Goal: Task Accomplishment & Management: Use online tool/utility

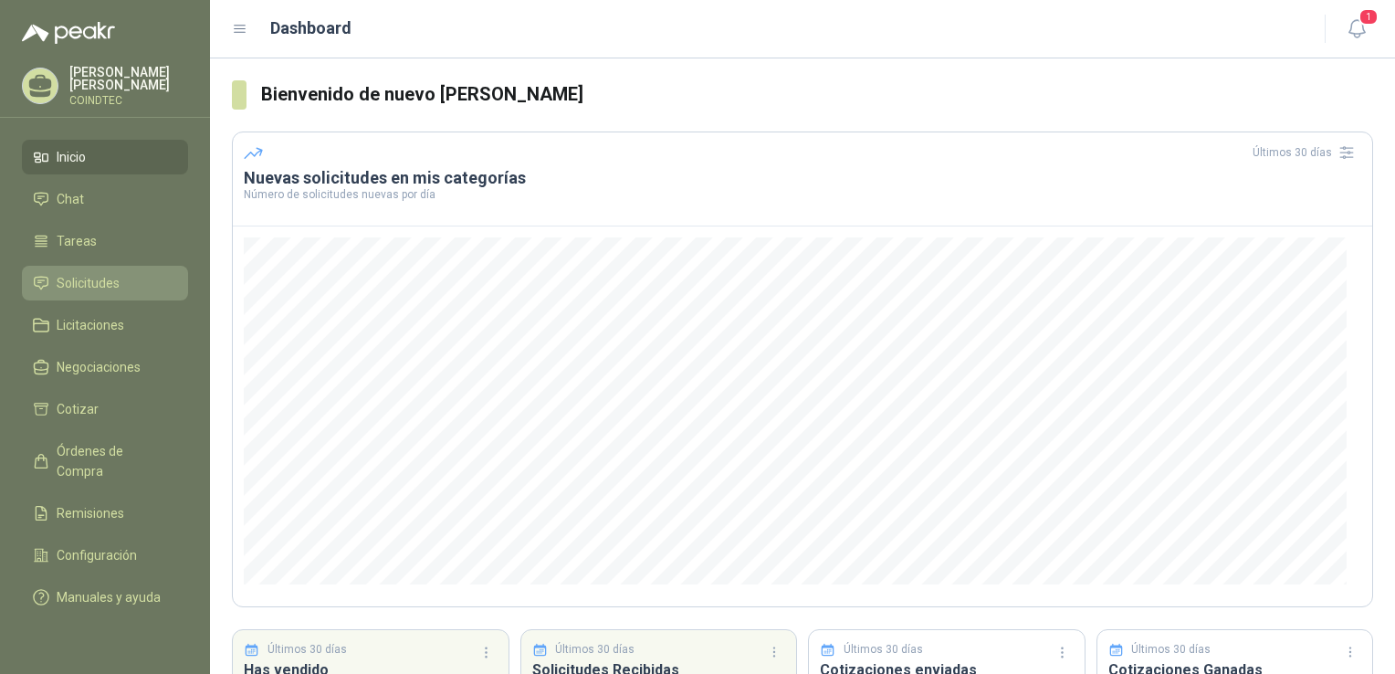
click at [104, 276] on span "Solicitudes" at bounding box center [88, 283] width 63 height 20
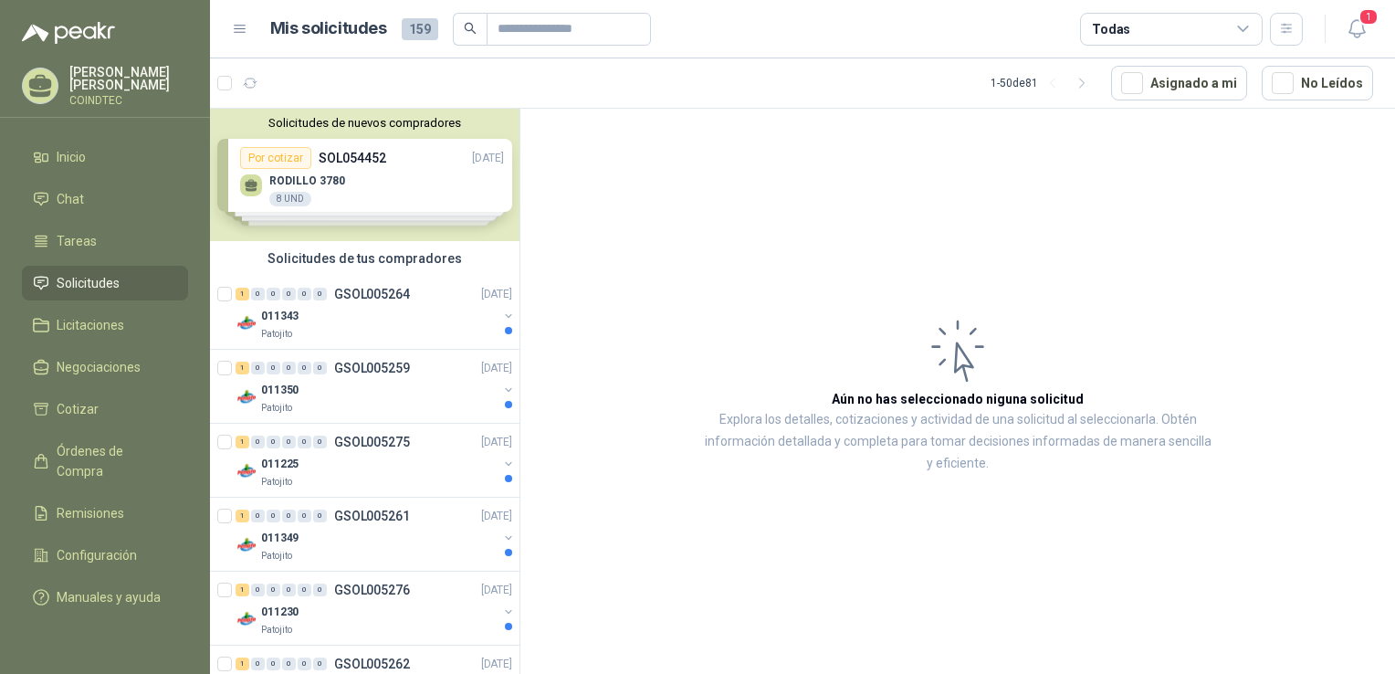
click at [385, 175] on div "Solicitudes de nuevos compradores Por cotizar SOL054452 [DATE] RODILLO 3780 8 U…" at bounding box center [364, 175] width 309 height 132
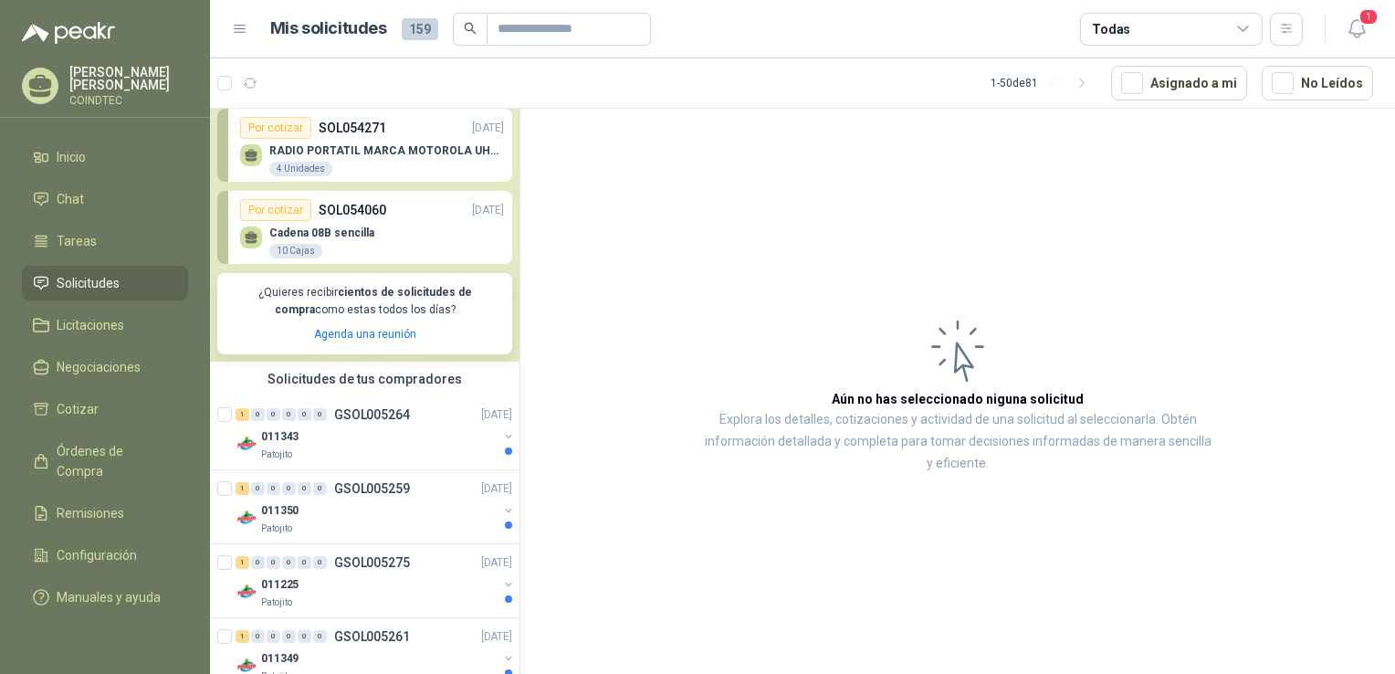
scroll to position [274, 0]
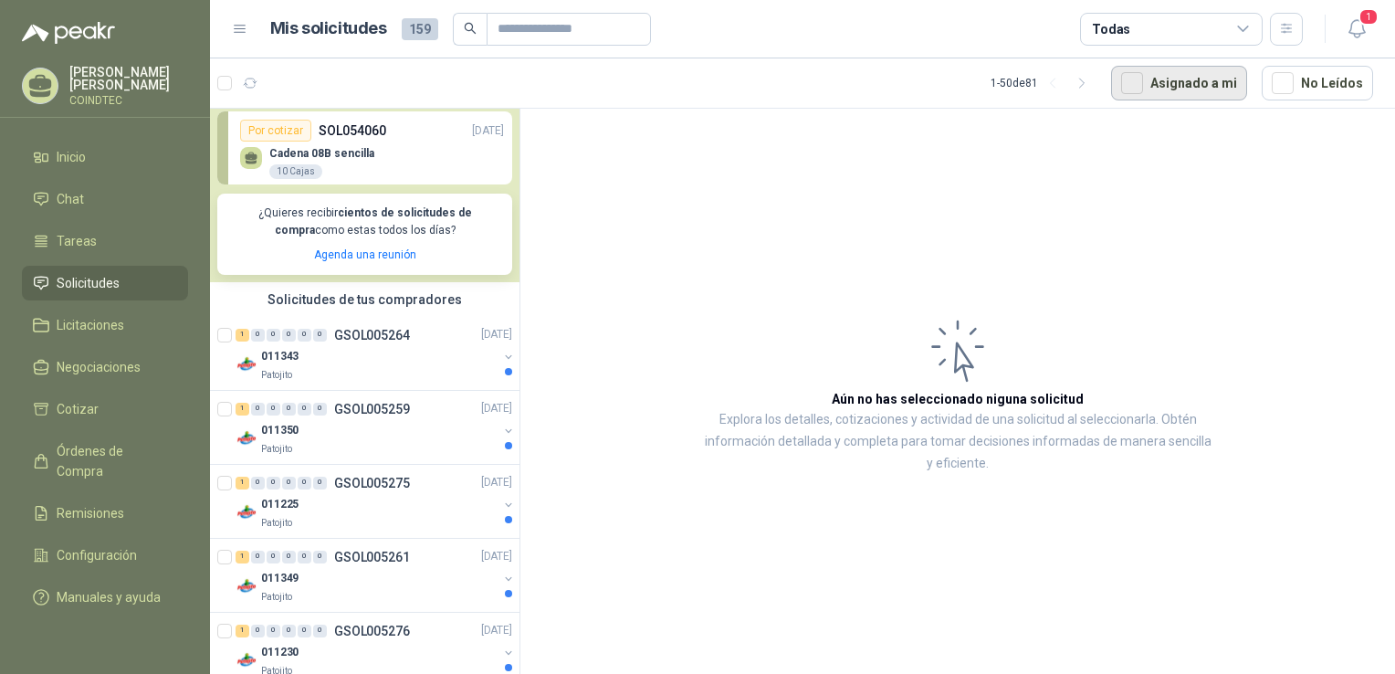
click at [1155, 78] on button "Asignado a mi" at bounding box center [1179, 83] width 136 height 35
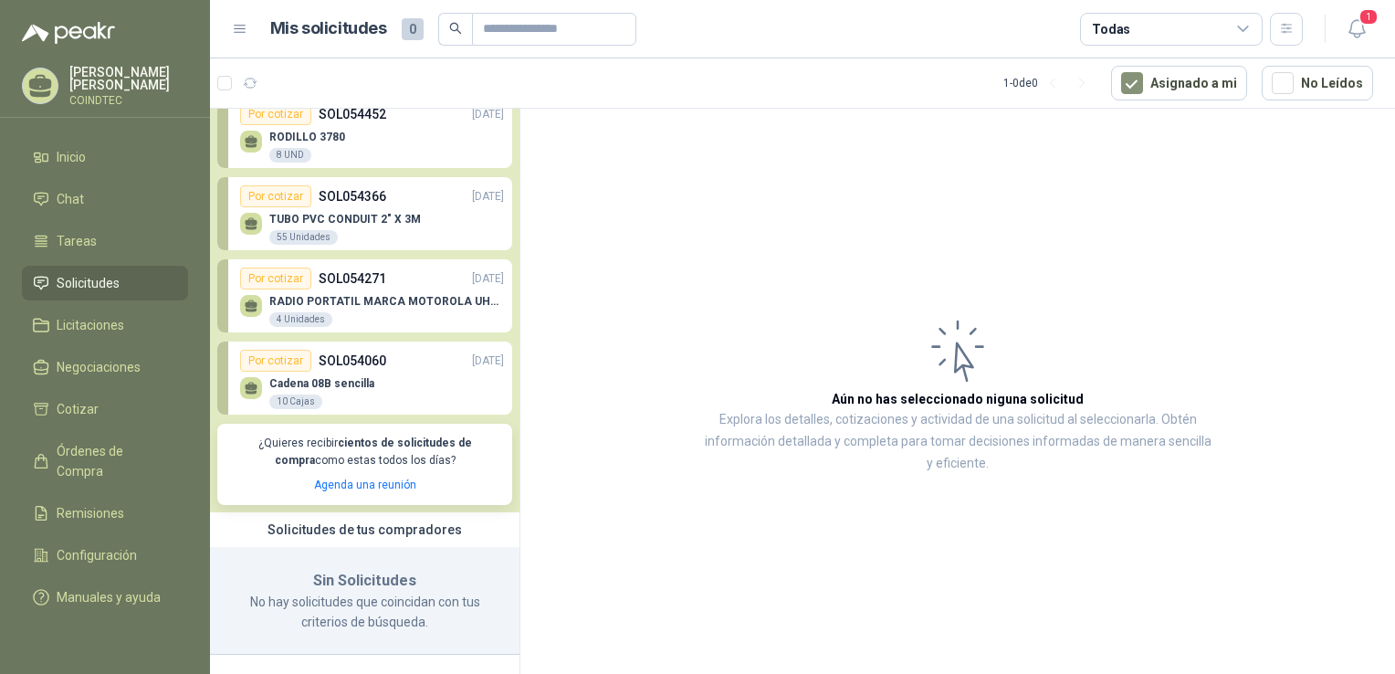
scroll to position [0, 0]
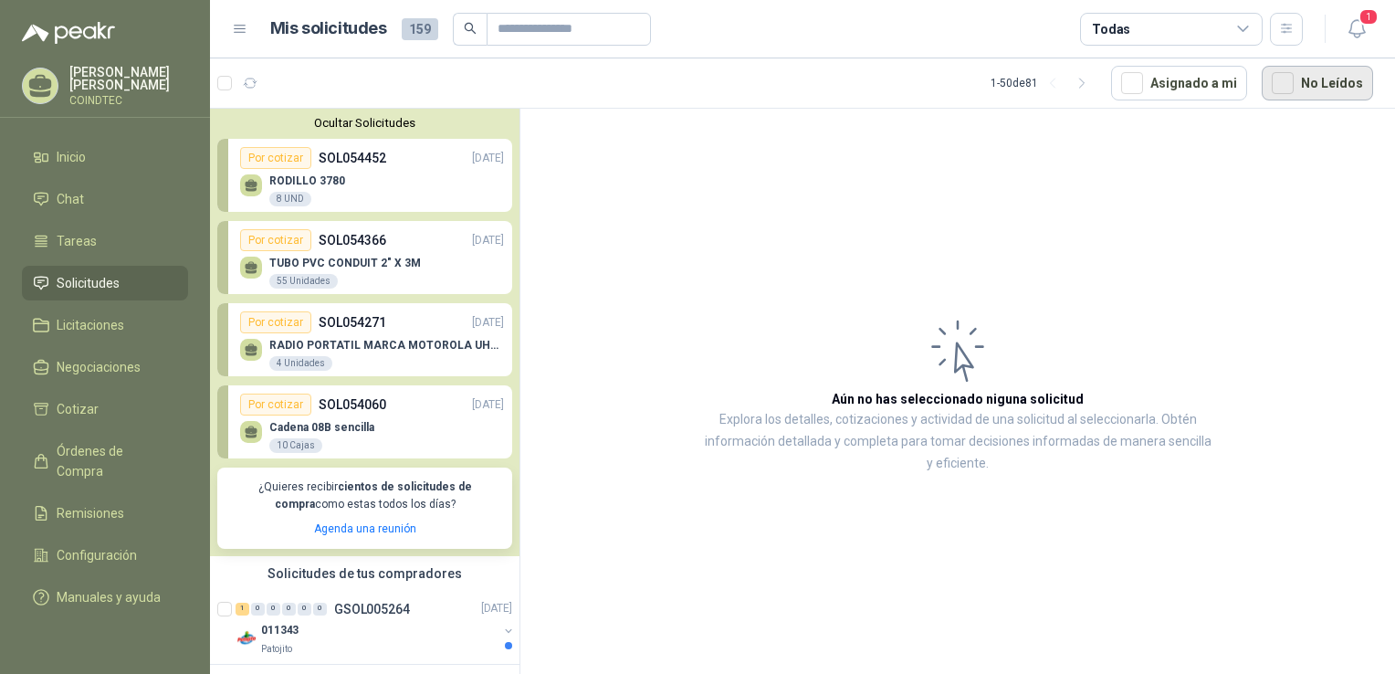
click at [1299, 86] on button "No Leídos" at bounding box center [1317, 83] width 111 height 35
click at [77, 399] on span "Cotizar" at bounding box center [78, 409] width 42 height 20
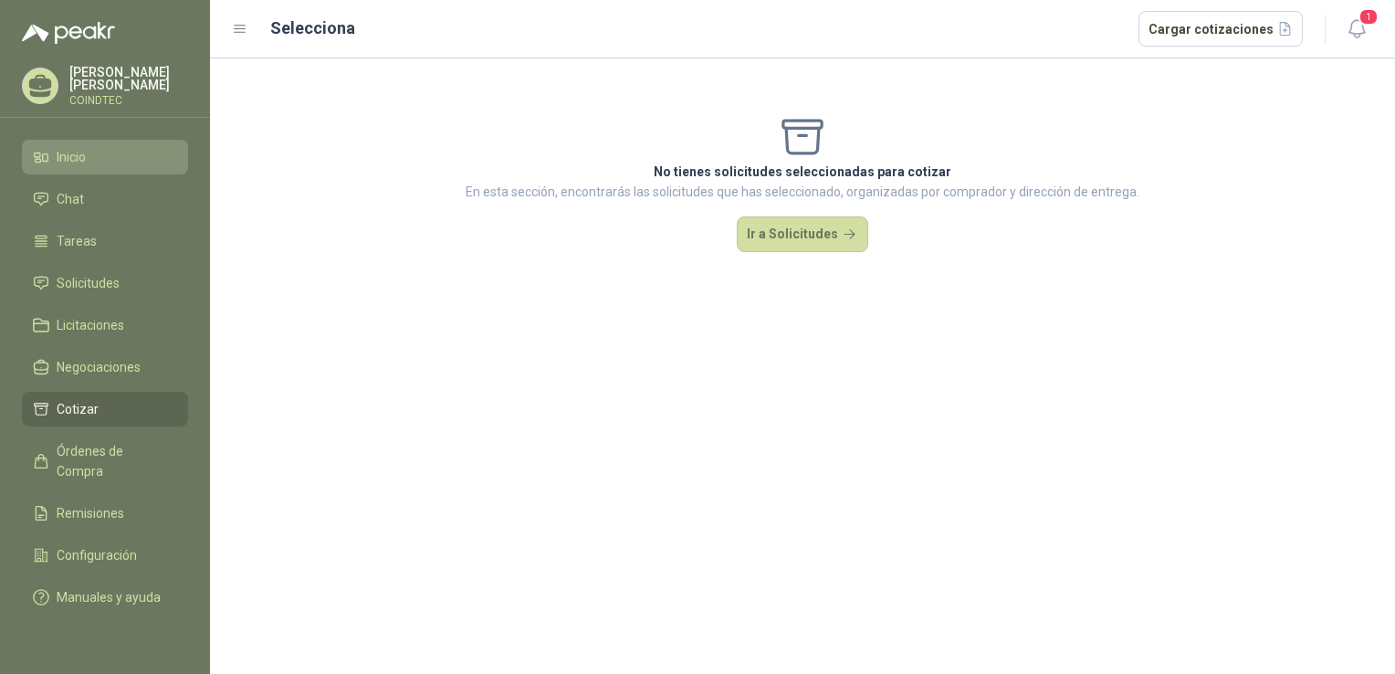
click at [48, 140] on link "Inicio" at bounding box center [105, 157] width 166 height 35
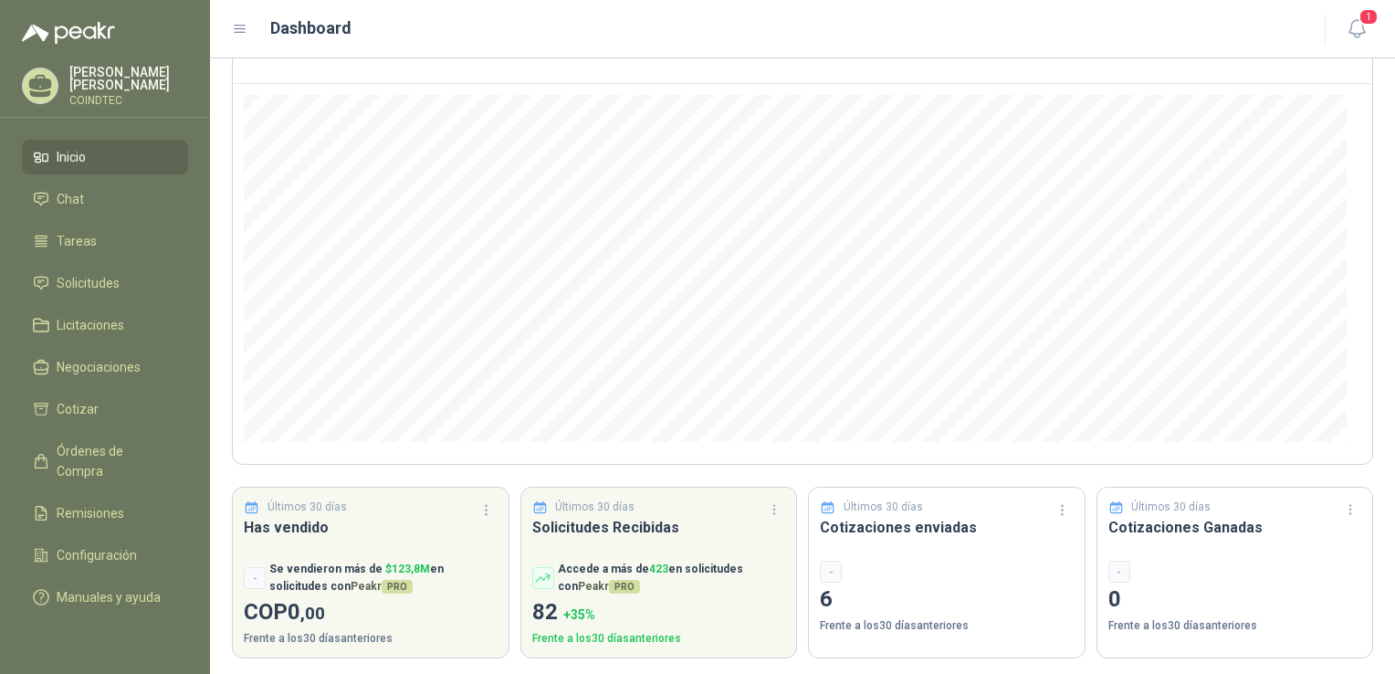
scroll to position [148, 0]
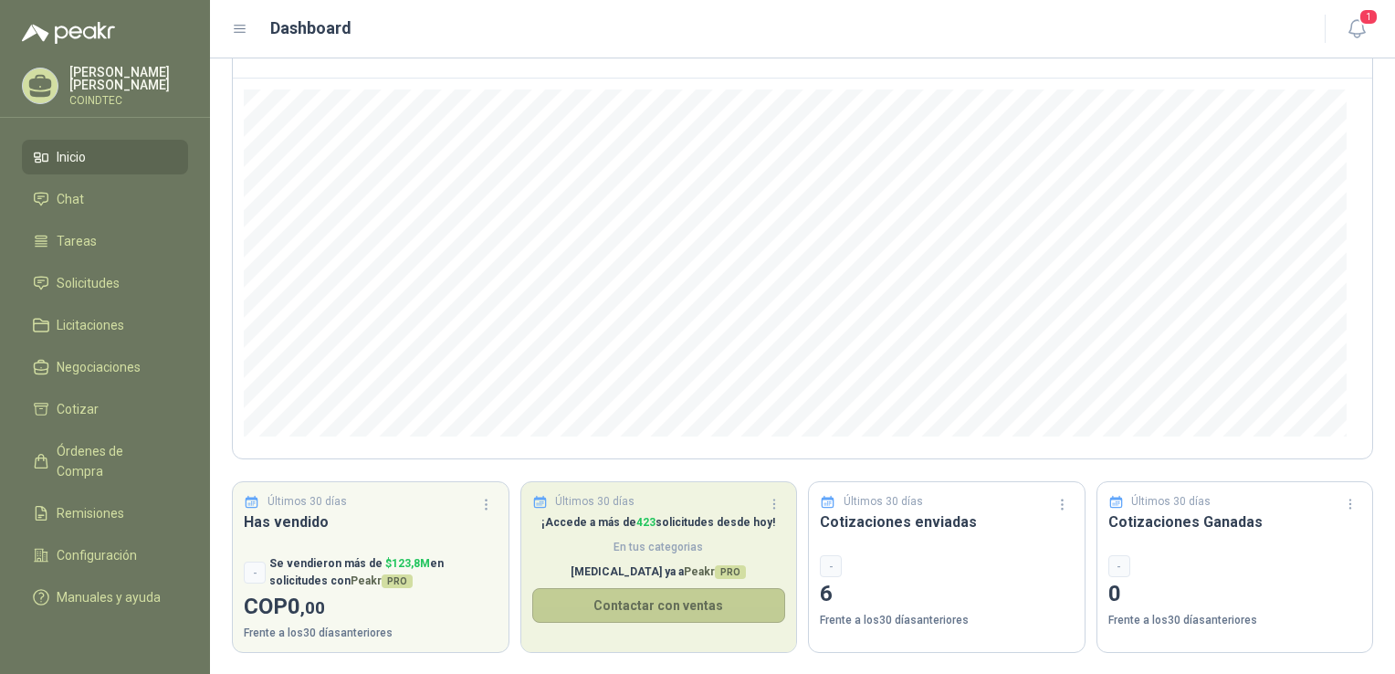
click at [637, 599] on button "Contactar con ventas" at bounding box center [659, 605] width 254 height 35
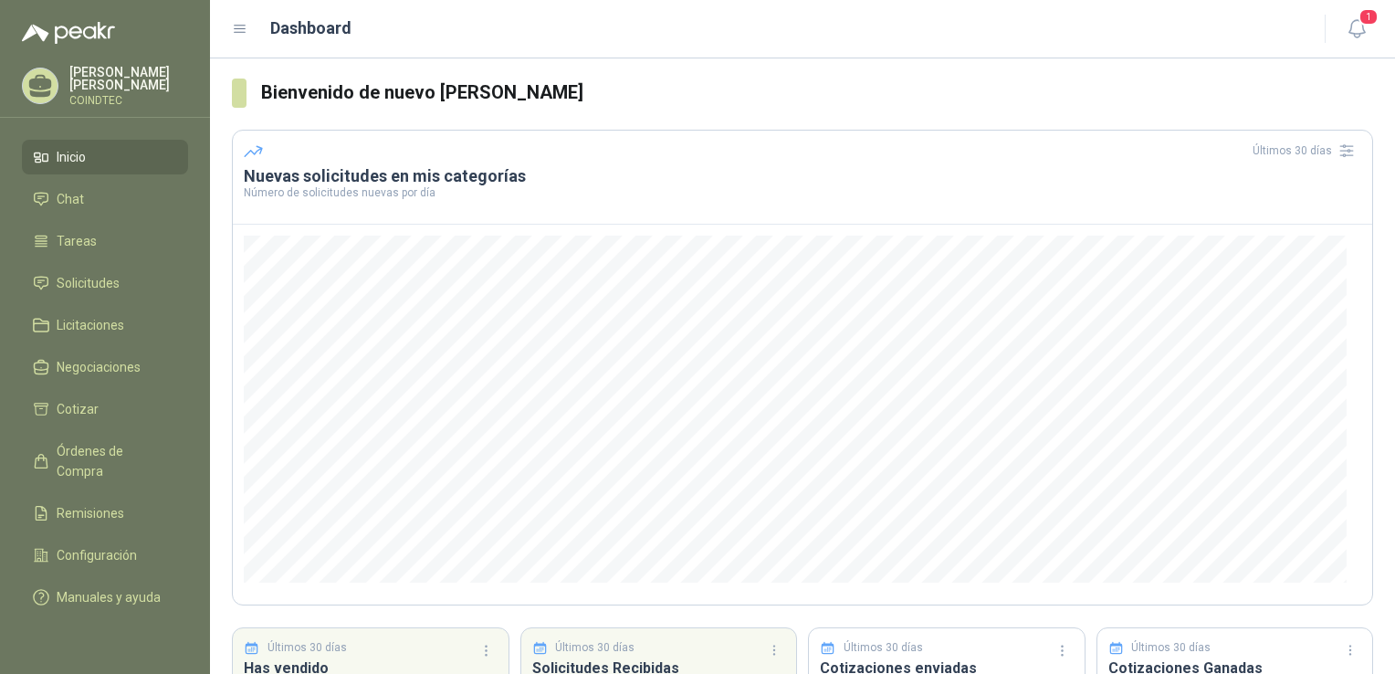
scroll to position [0, 0]
click at [236, 32] on icon at bounding box center [240, 29] width 16 height 16
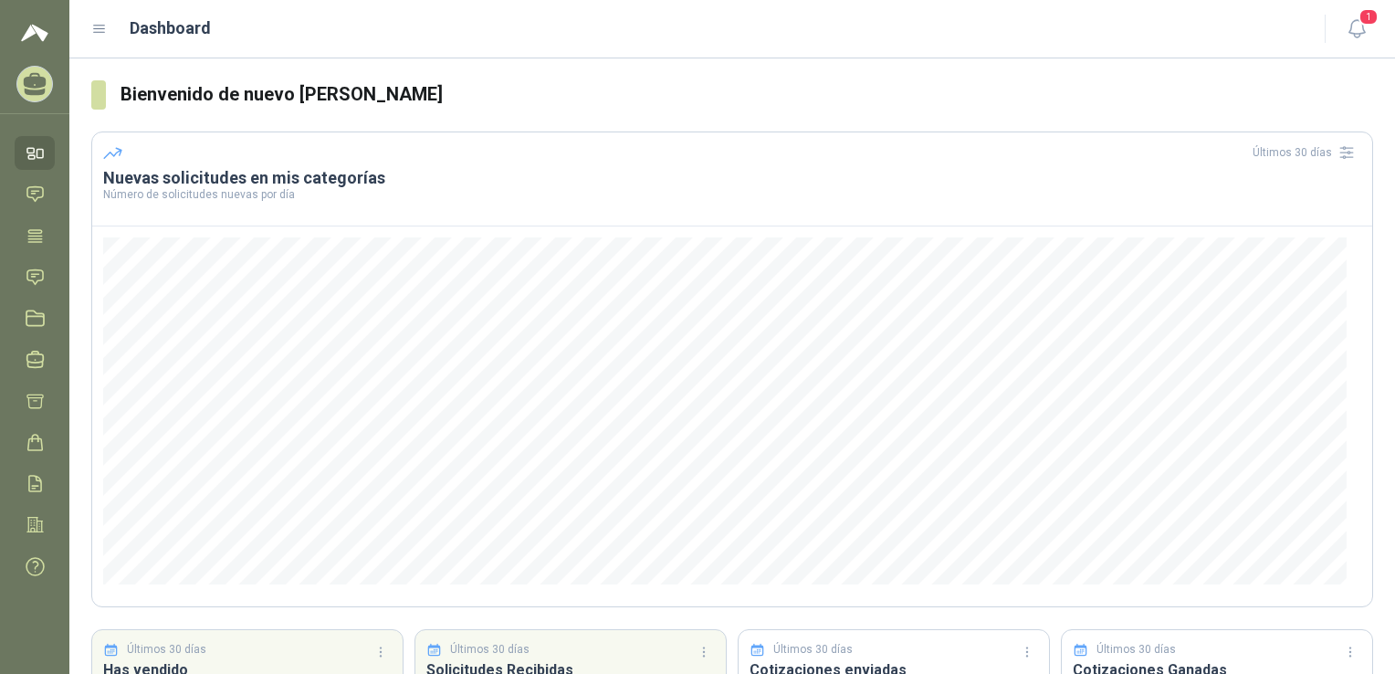
click at [97, 26] on icon at bounding box center [99, 29] width 16 height 16
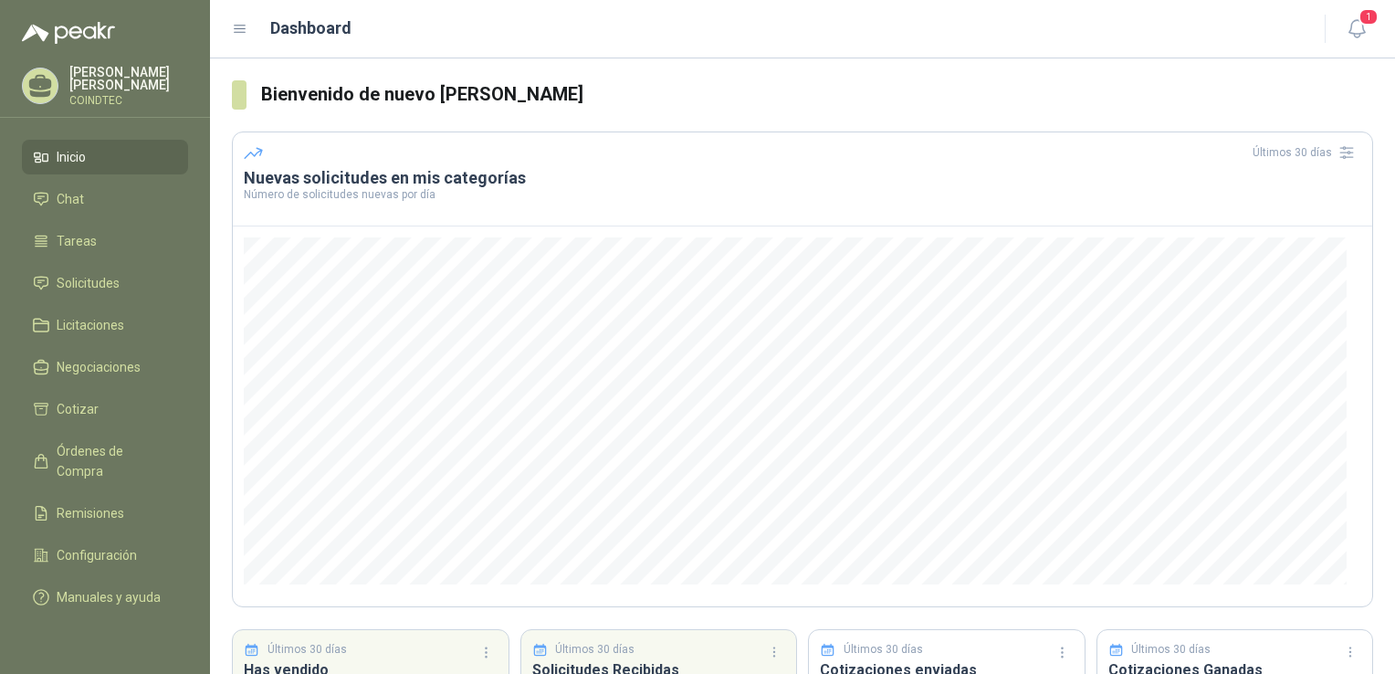
click at [99, 79] on p "[PERSON_NAME]" at bounding box center [128, 79] width 119 height 26
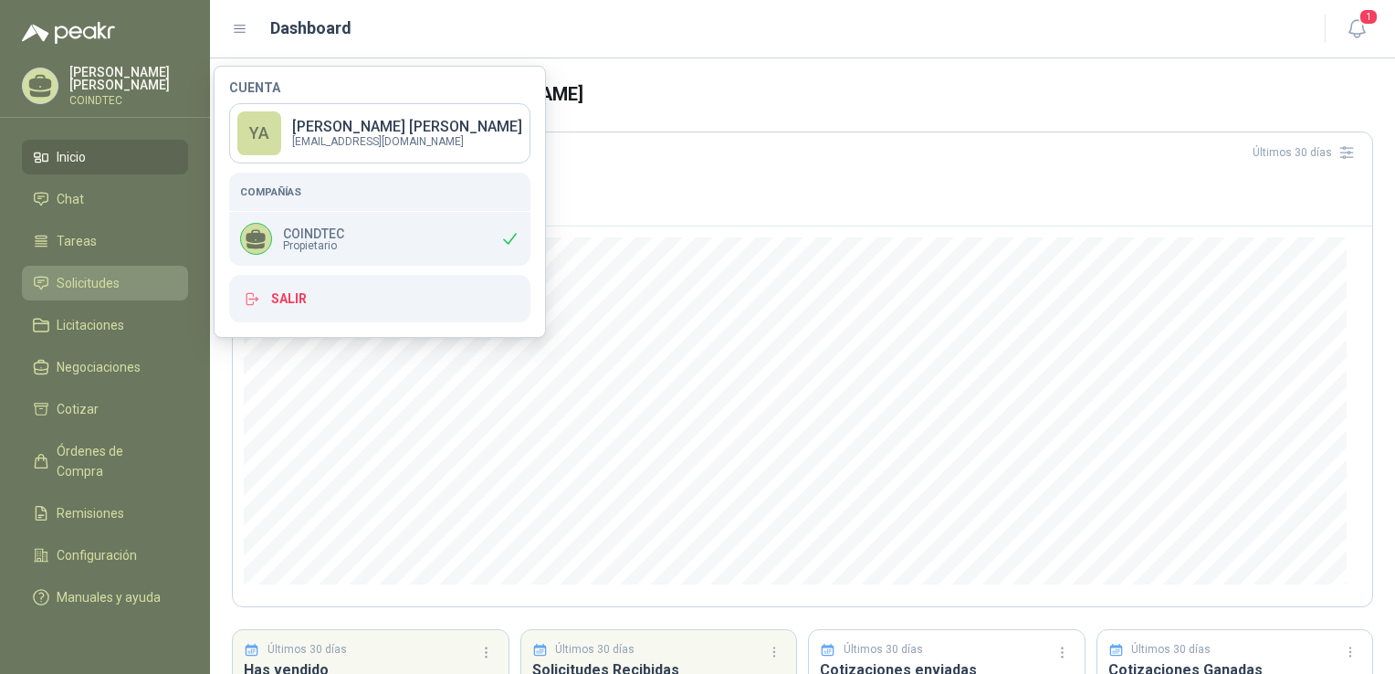
click at [102, 280] on span "Solicitudes" at bounding box center [88, 283] width 63 height 20
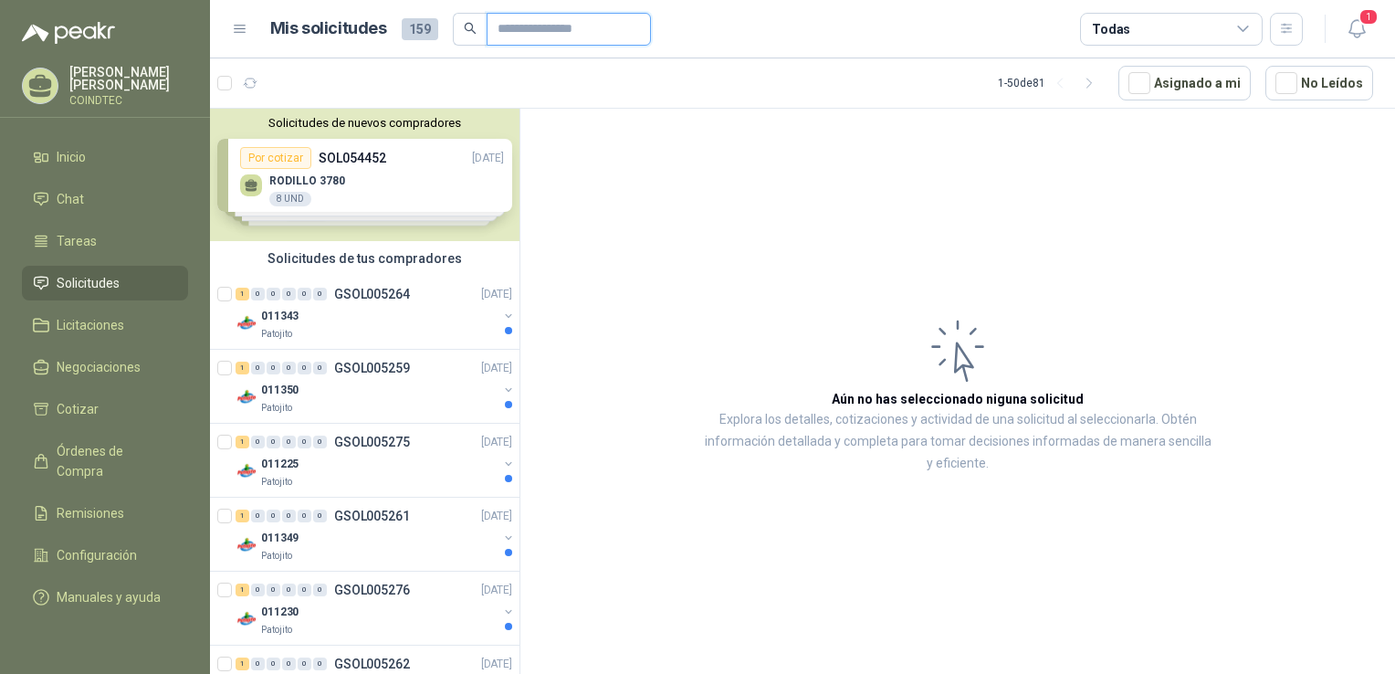
click at [529, 31] on input "text" at bounding box center [562, 29] width 128 height 31
paste input "*********"
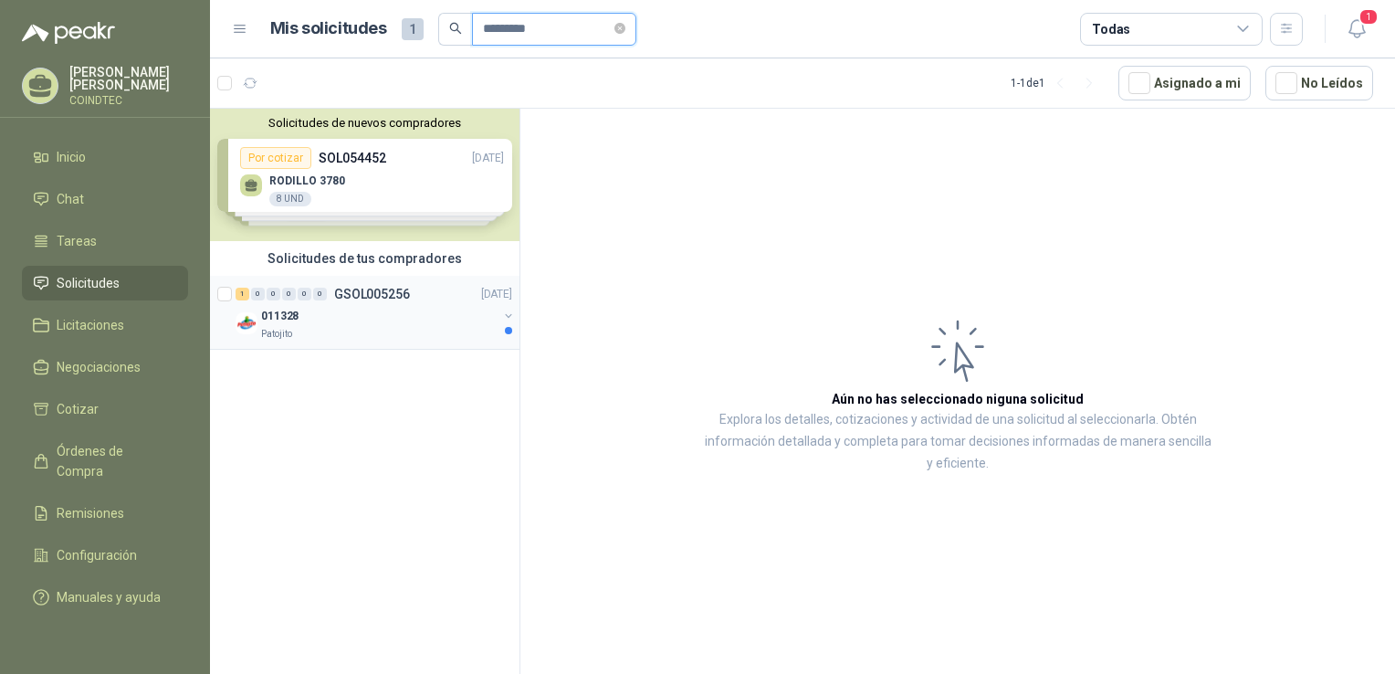
type input "*********"
click at [398, 289] on p "GSOL005256" at bounding box center [372, 294] width 76 height 13
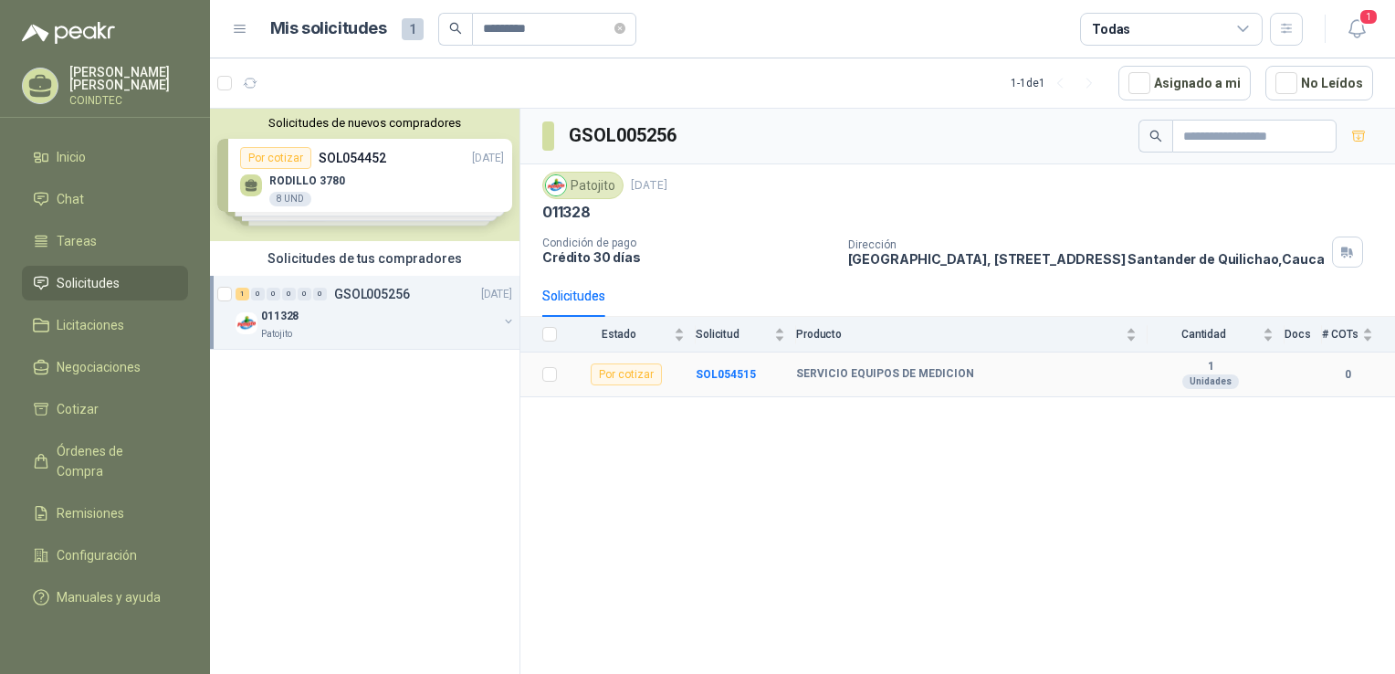
click at [829, 382] on b "SERVICIO EQUIPOS DE MEDICION" at bounding box center [885, 374] width 178 height 15
click at [725, 381] on b "SOL054515" at bounding box center [726, 374] width 60 height 13
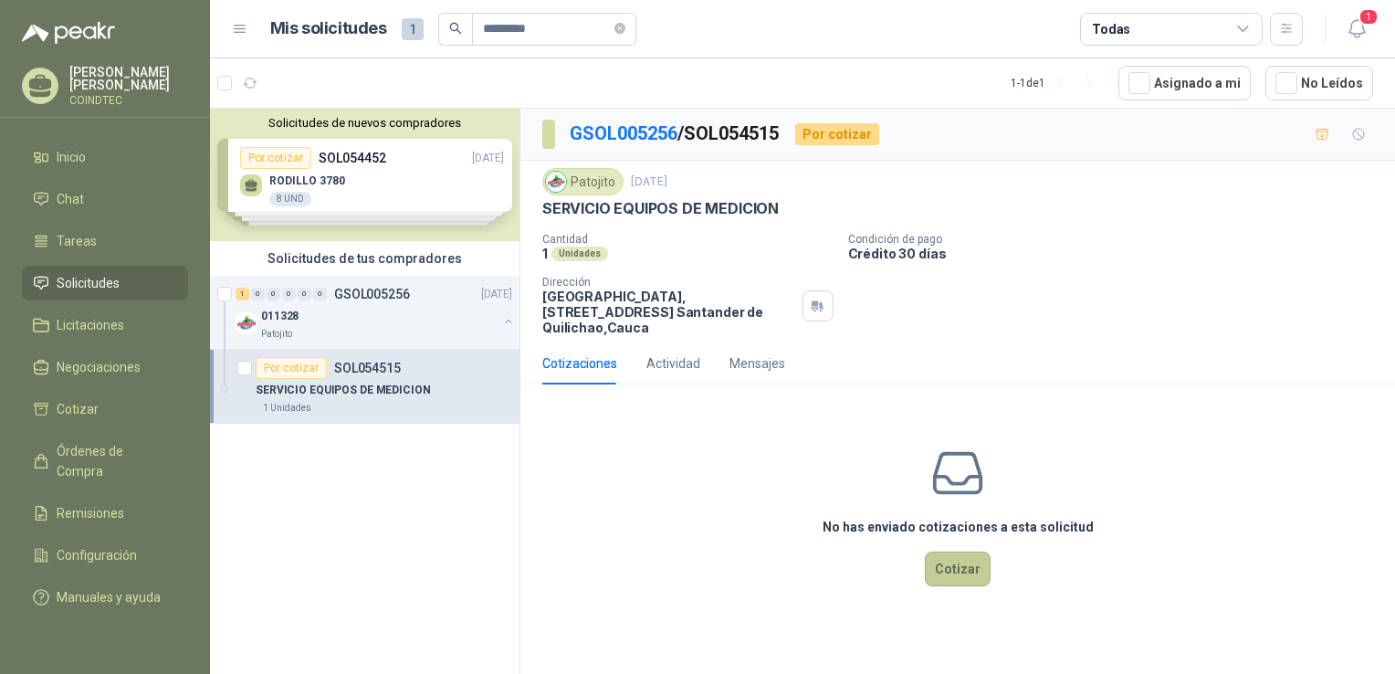
click at [959, 570] on button "Cotizar" at bounding box center [958, 568] width 66 height 35
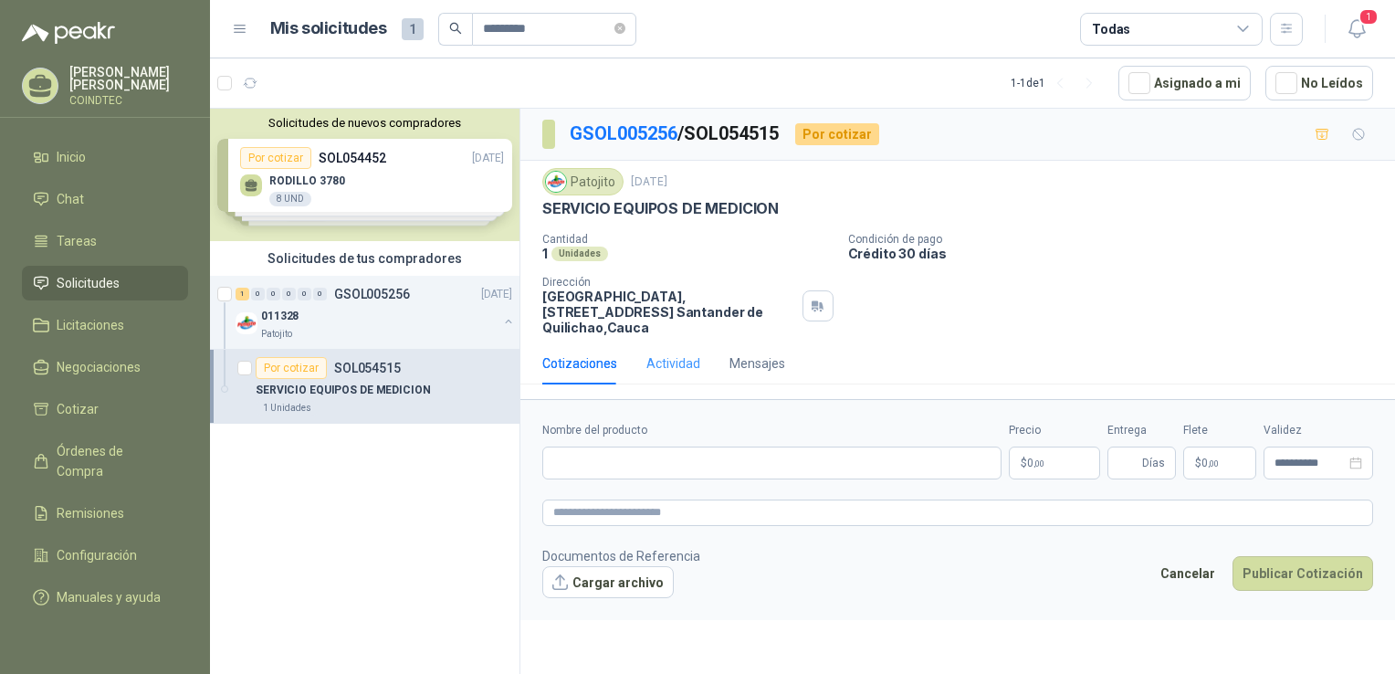
click at [648, 349] on div "Actividad" at bounding box center [673, 363] width 54 height 42
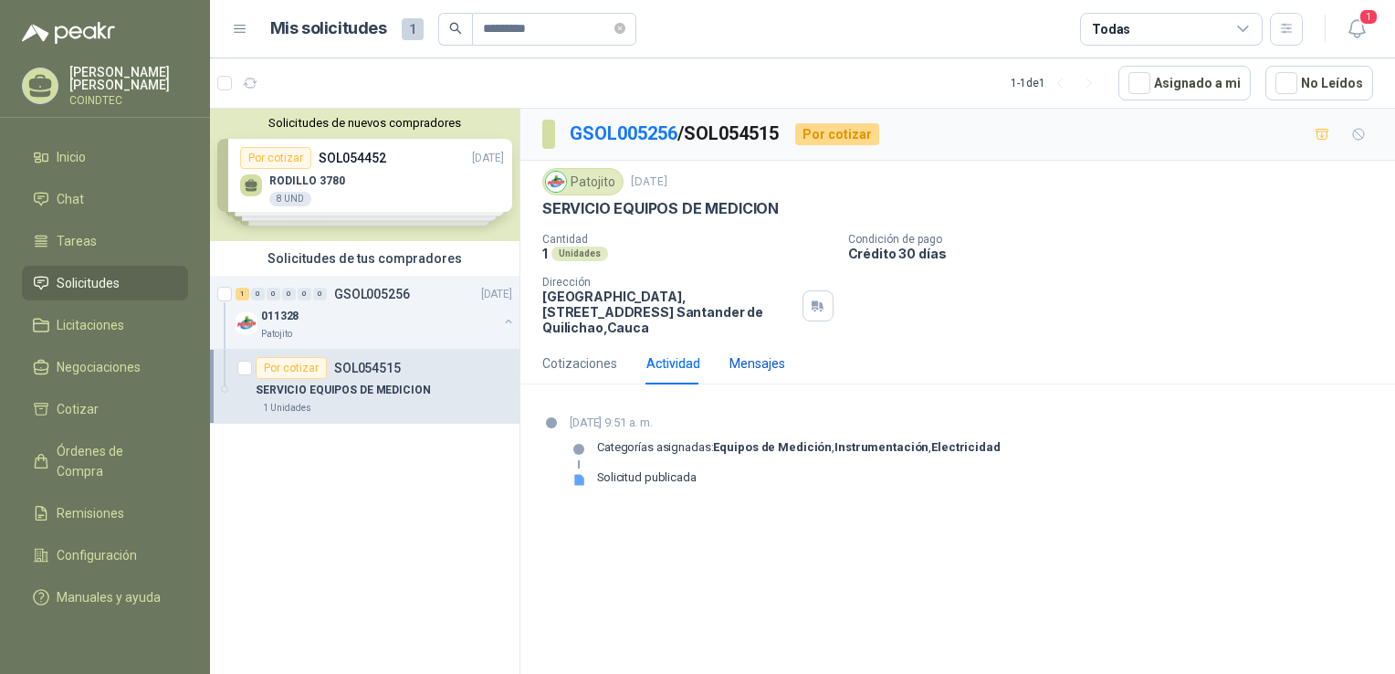
click at [763, 363] on div "Mensajes" at bounding box center [757, 363] width 56 height 20
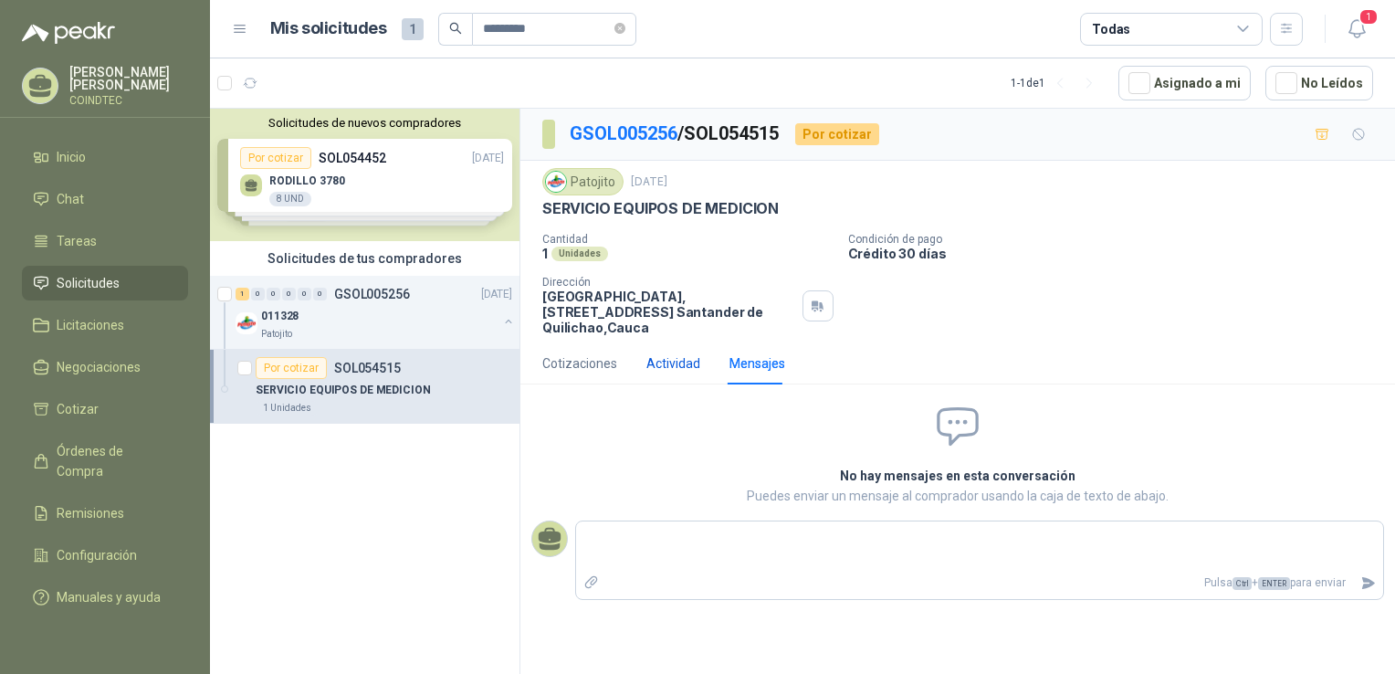
click at [670, 361] on div "Actividad" at bounding box center [673, 363] width 54 height 20
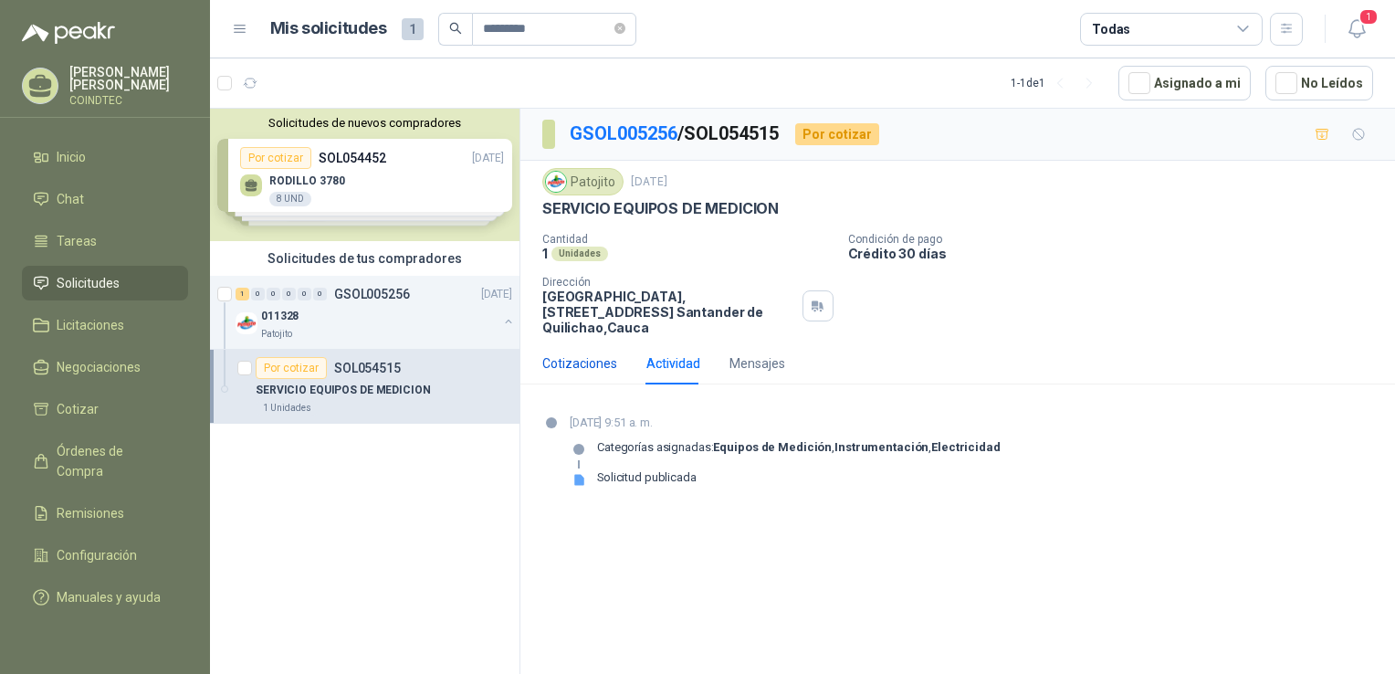
click at [604, 368] on div "Cotizaciones" at bounding box center [579, 363] width 75 height 20
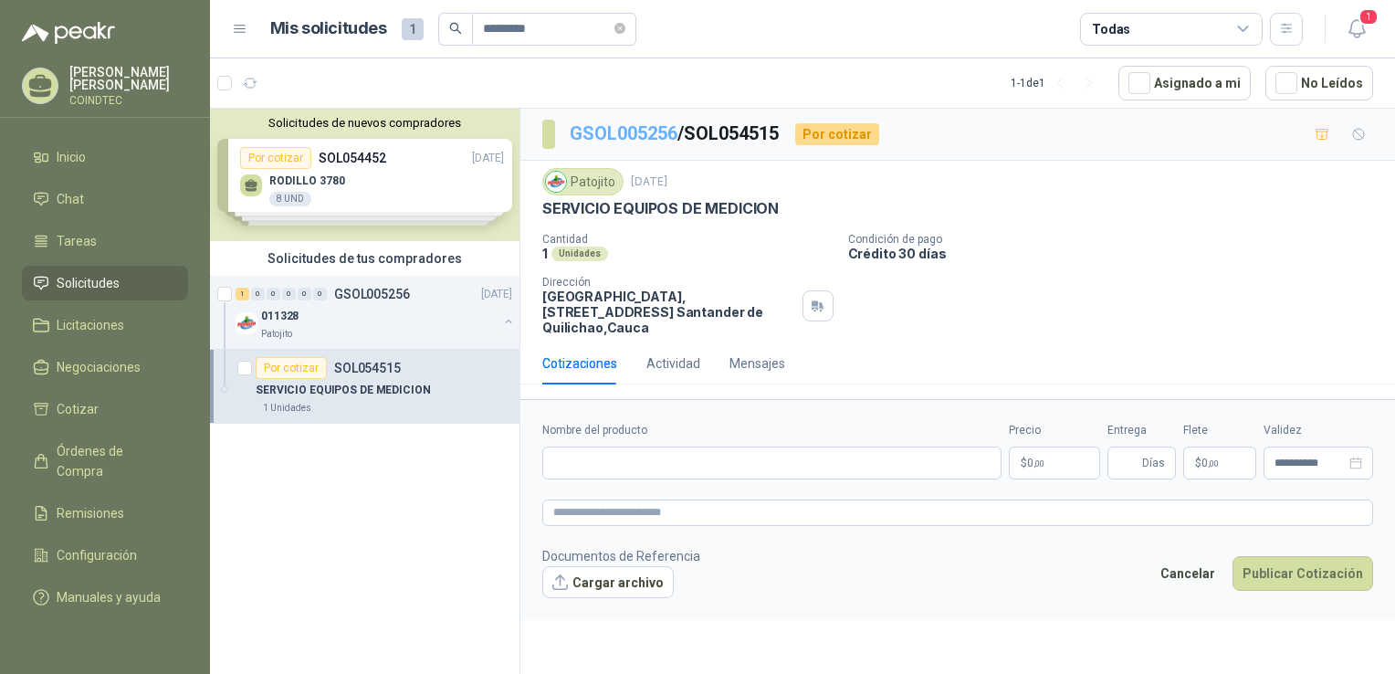
click at [603, 133] on link "GSOL005256" at bounding box center [624, 133] width 108 height 22
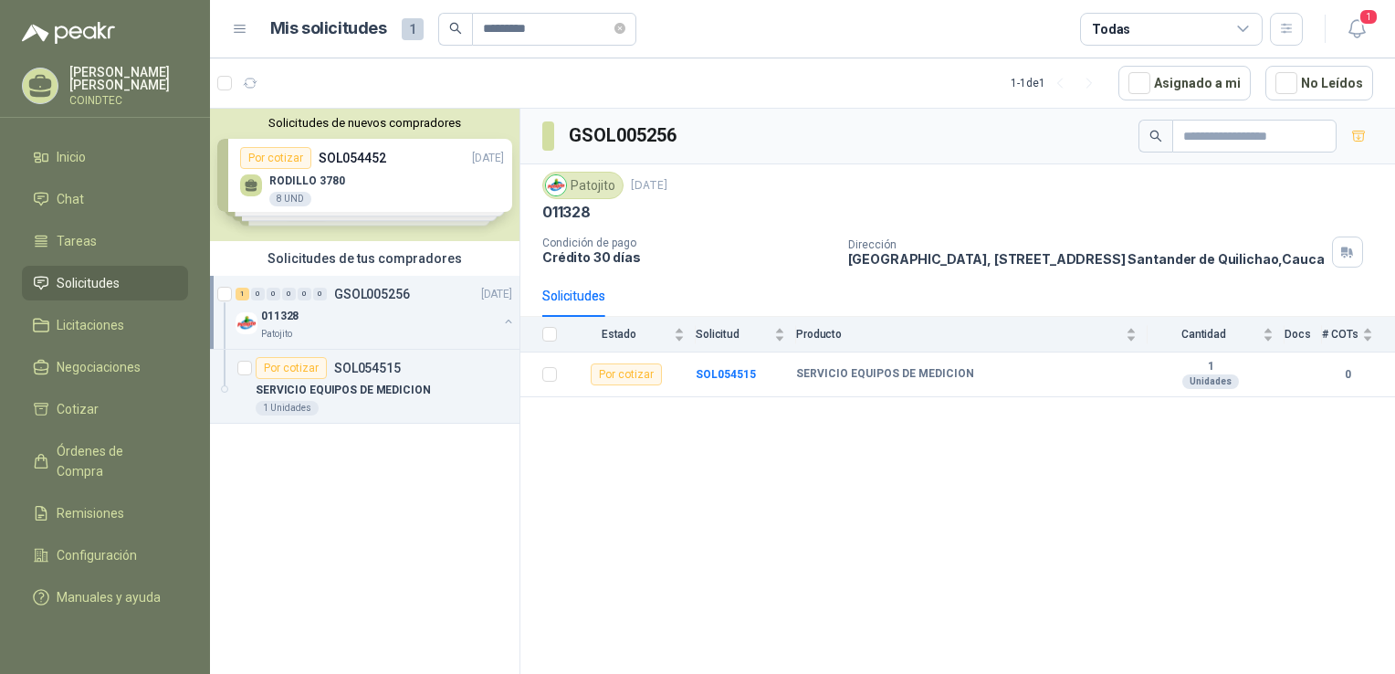
click at [346, 290] on p "GSOL005256" at bounding box center [372, 294] width 76 height 13
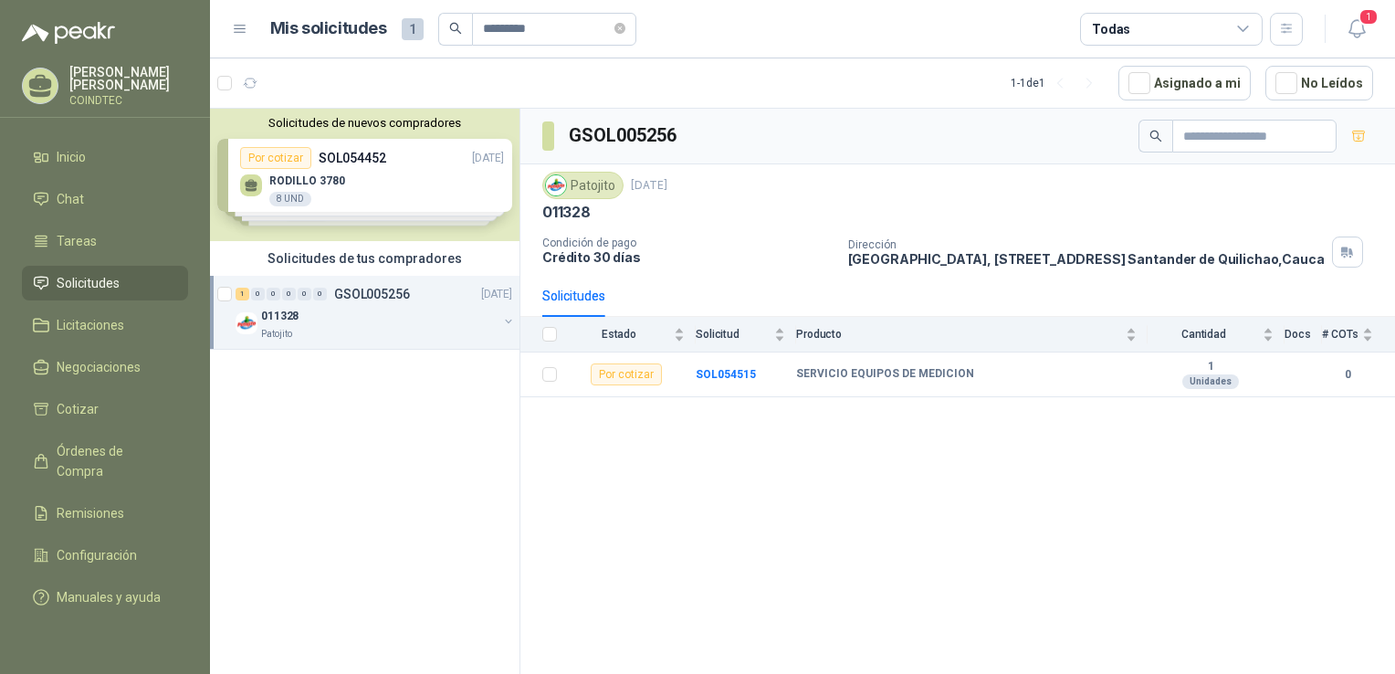
click at [346, 290] on p "GSOL005256" at bounding box center [372, 294] width 76 height 13
click at [365, 369] on p "SOL054515" at bounding box center [367, 368] width 67 height 13
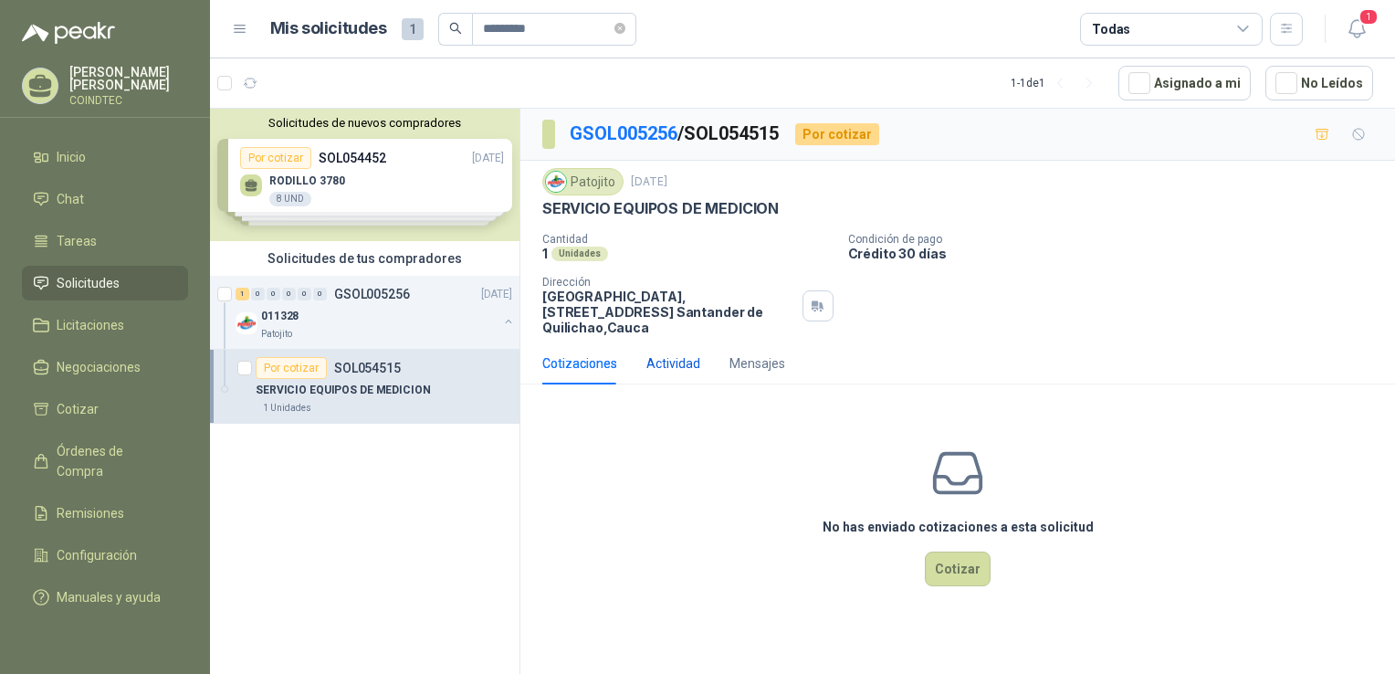
click at [673, 357] on div "Actividad" at bounding box center [673, 363] width 54 height 20
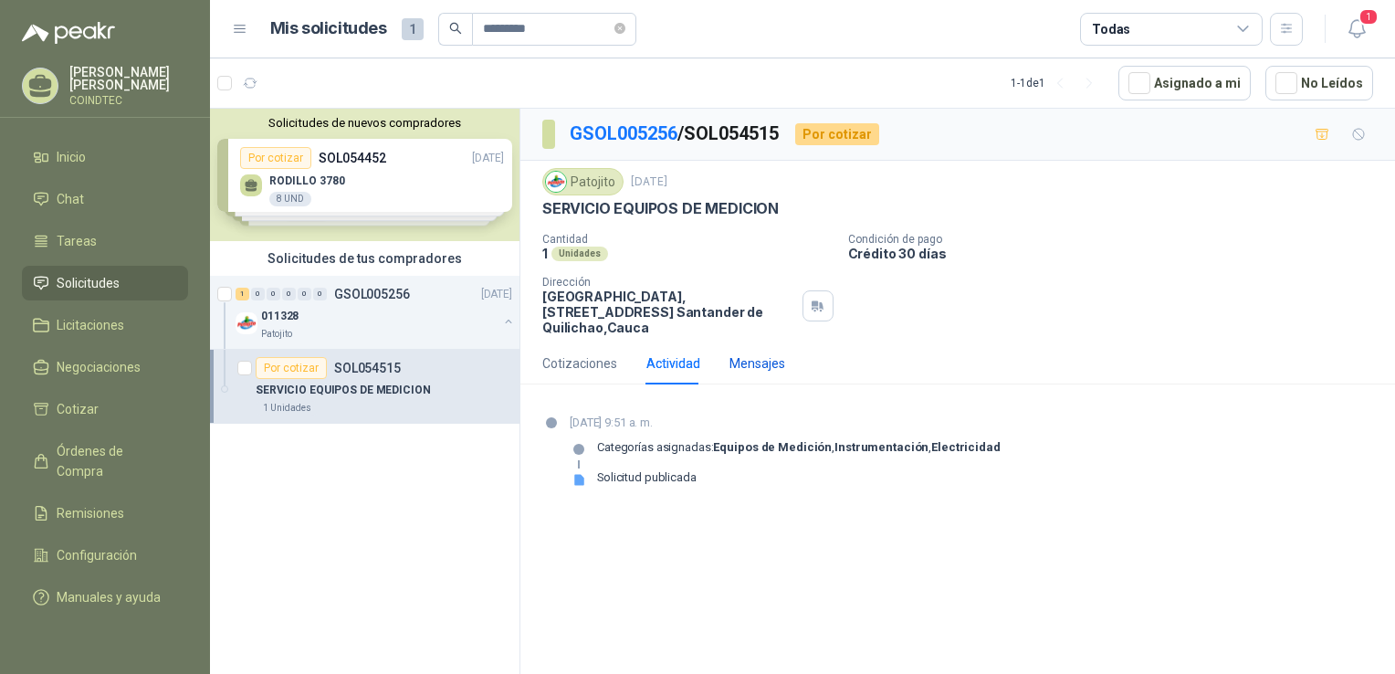
click at [729, 363] on div "Mensajes" at bounding box center [757, 363] width 56 height 20
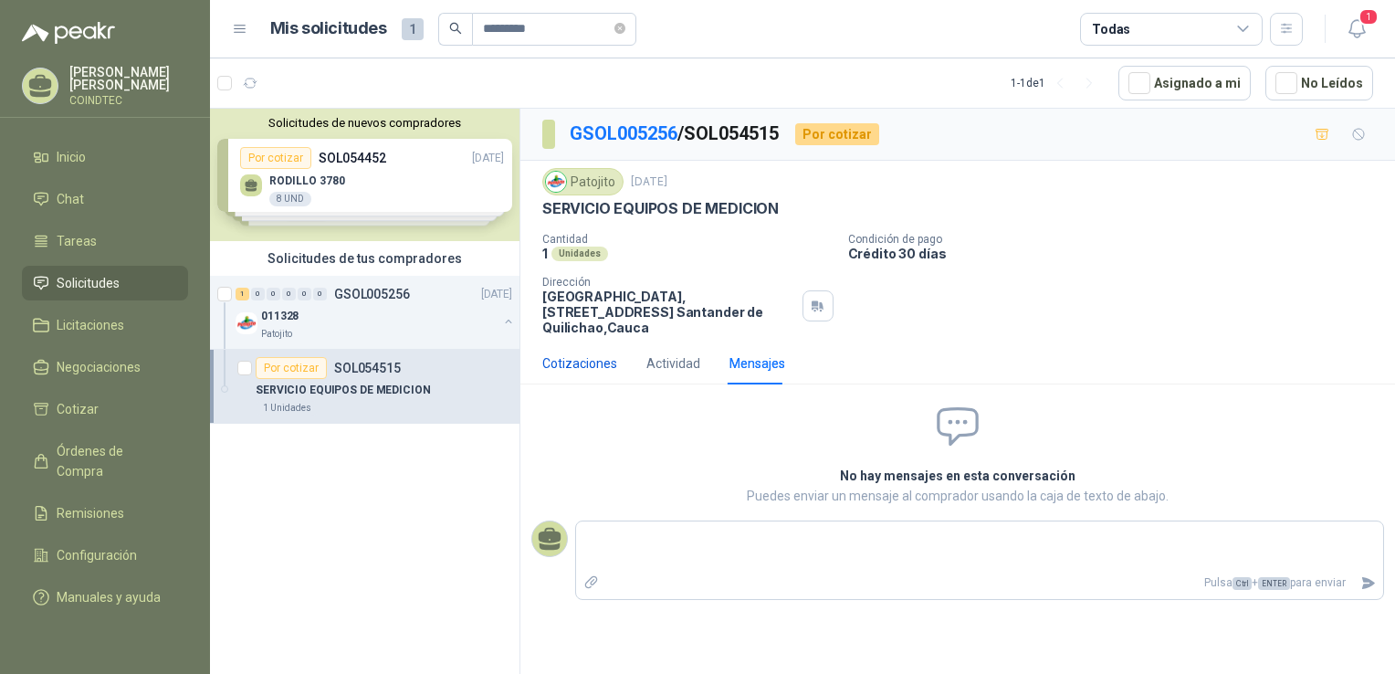
click at [562, 359] on div "Cotizaciones" at bounding box center [579, 363] width 75 height 20
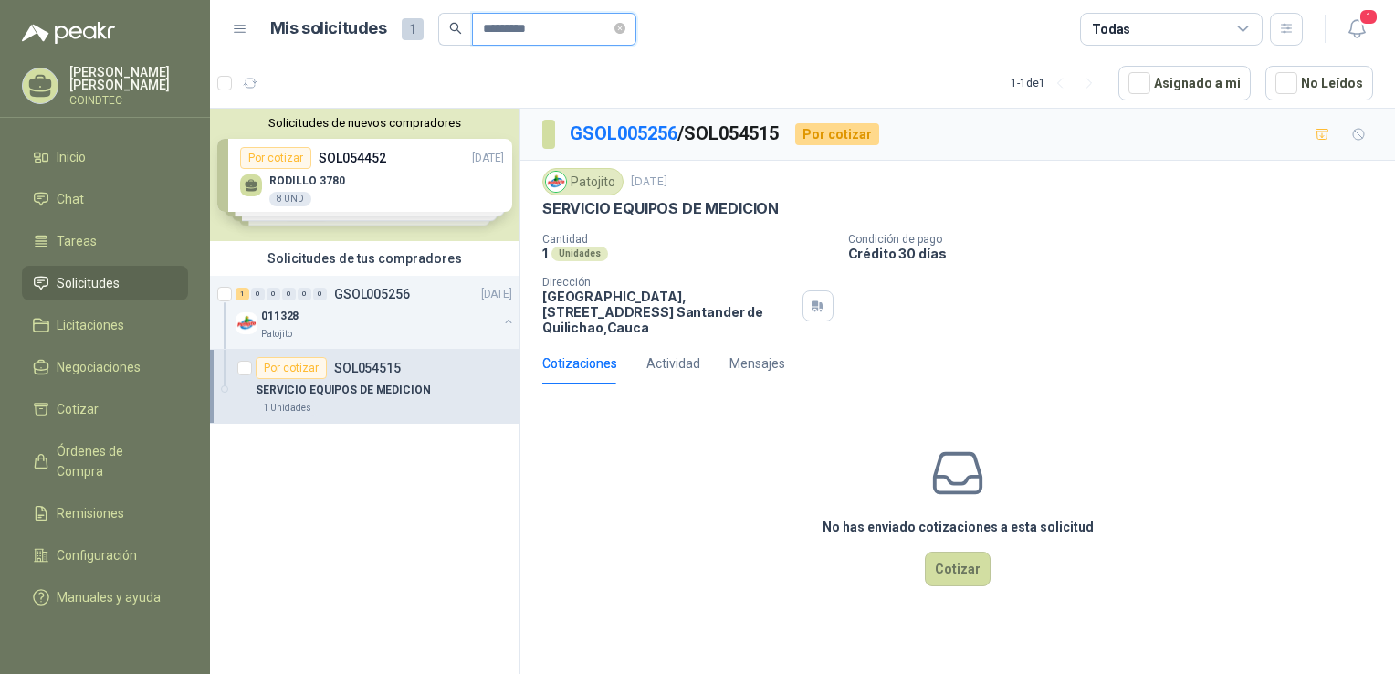
drag, startPoint x: 555, startPoint y: 36, endPoint x: 524, endPoint y: 33, distance: 31.2
click at [524, 33] on input "*********" at bounding box center [547, 29] width 128 height 31
click at [625, 23] on icon "close-circle" at bounding box center [619, 28] width 11 height 11
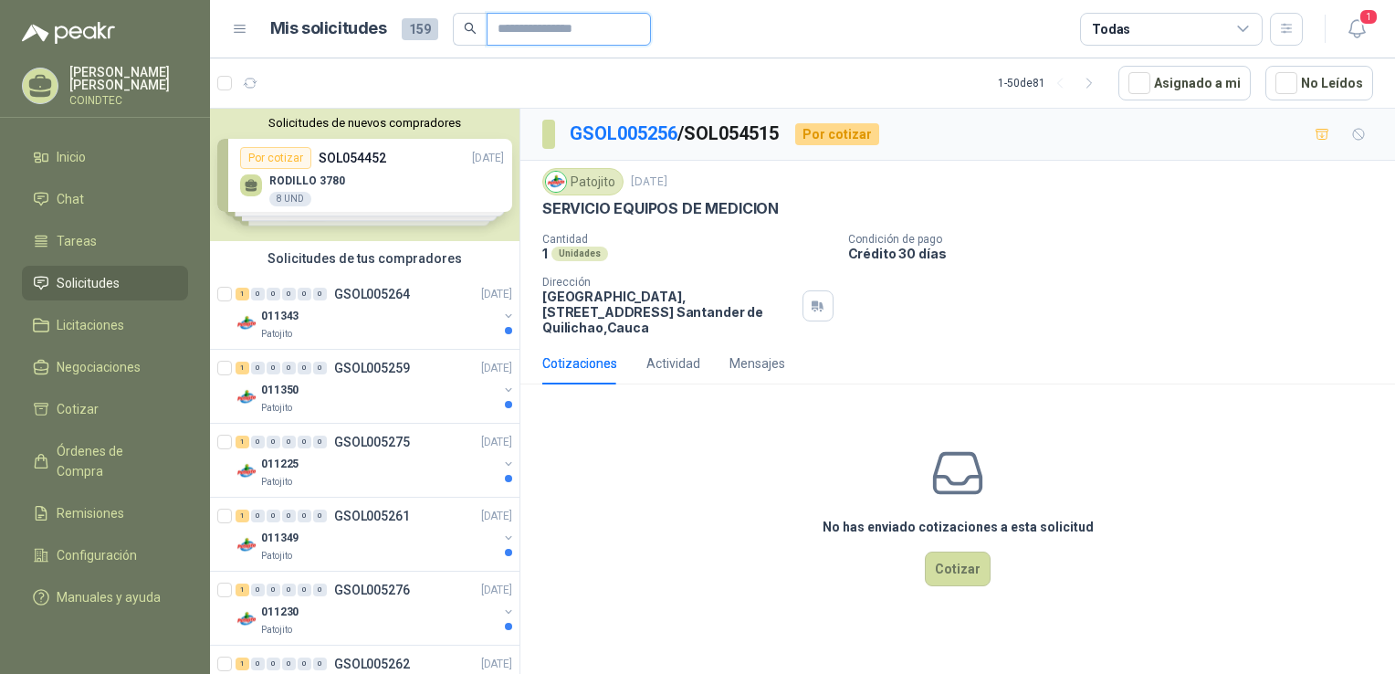
paste input "*********"
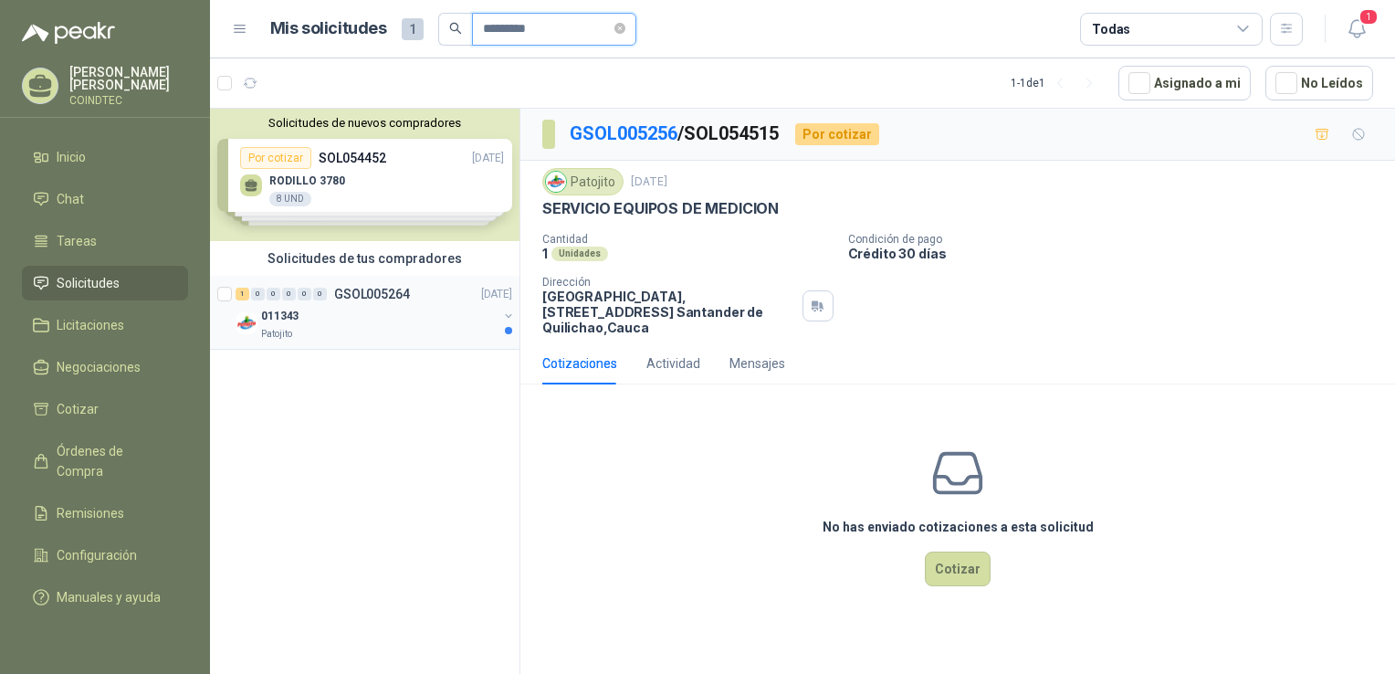
type input "*********"
click at [380, 297] on p "GSOL005264" at bounding box center [372, 294] width 76 height 13
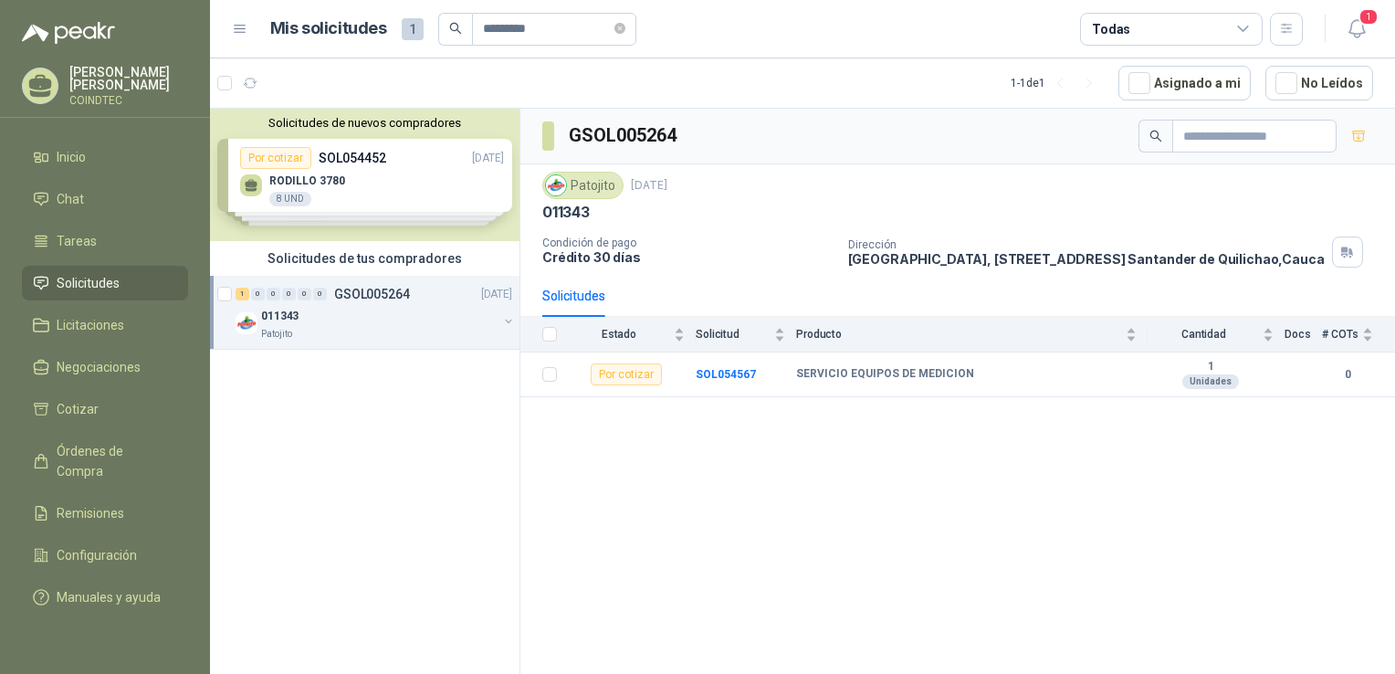
click at [502, 322] on button "button" at bounding box center [508, 321] width 15 height 15
click at [394, 375] on div "Por cotizar SOL054567" at bounding box center [328, 368] width 145 height 22
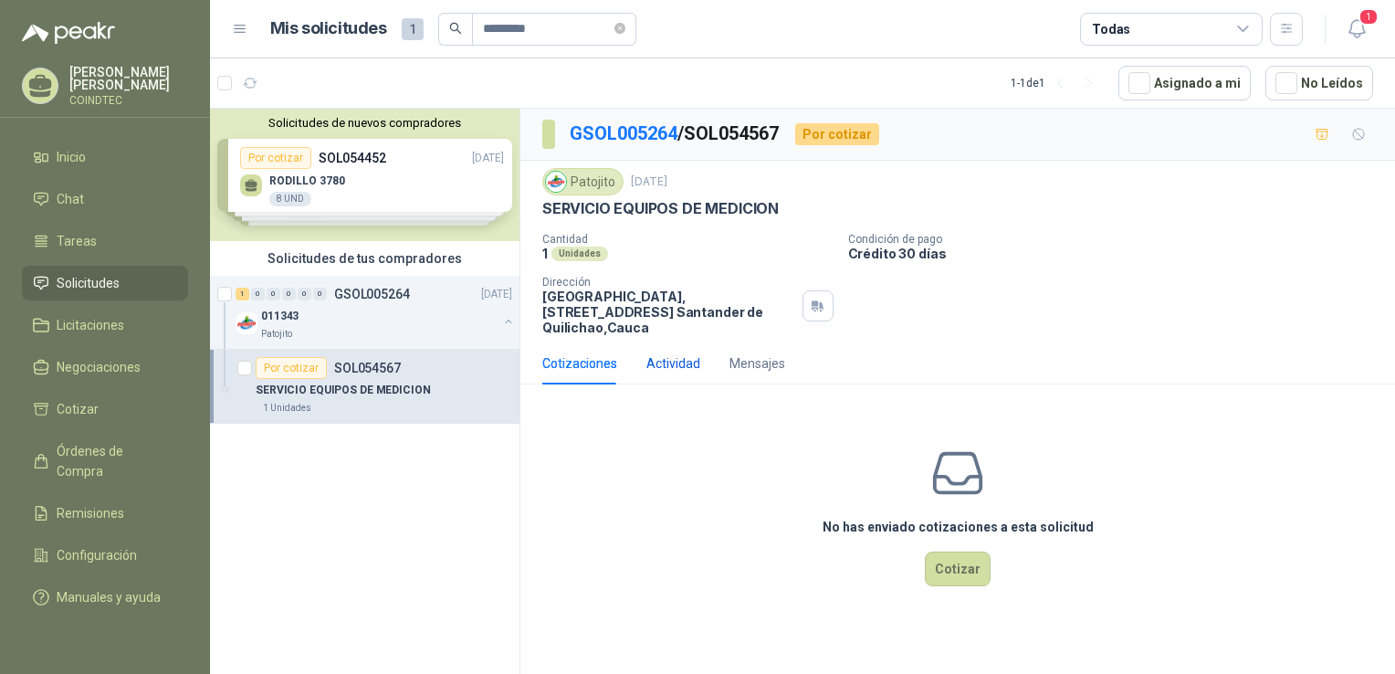
click at [681, 363] on div "Actividad" at bounding box center [673, 363] width 54 height 20
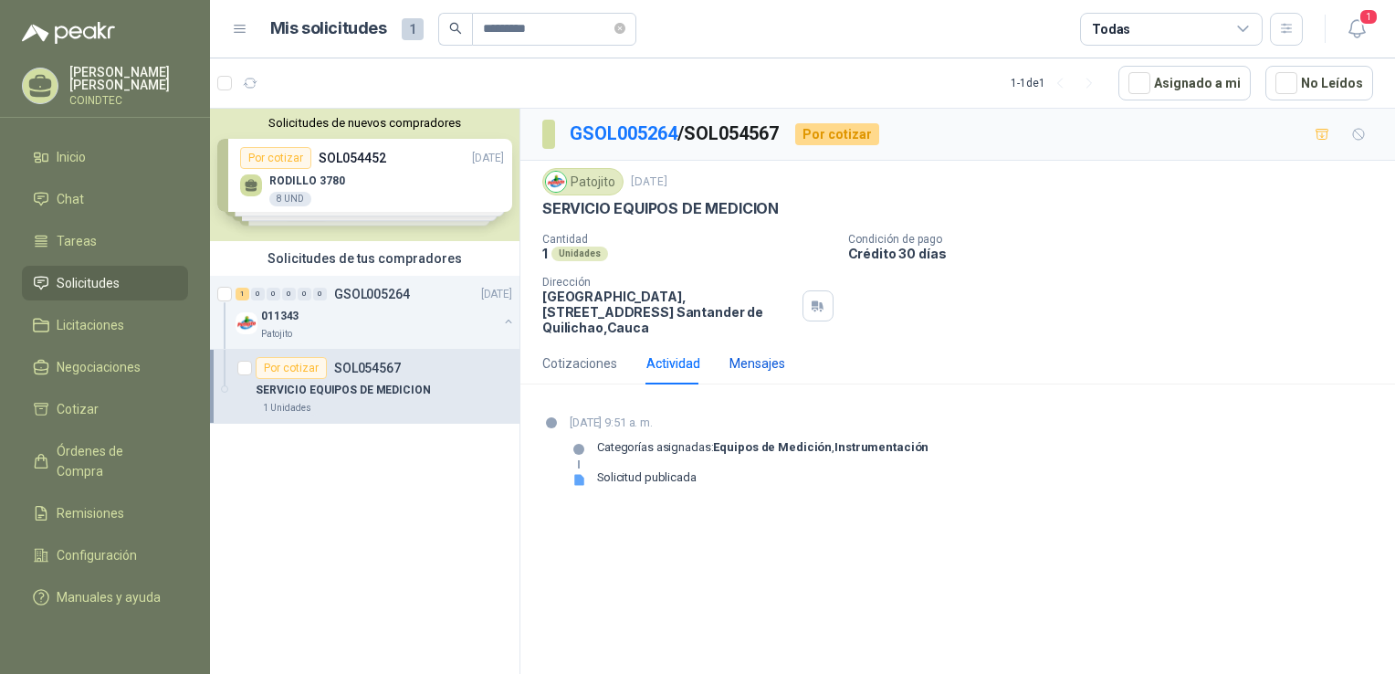
click at [754, 366] on div "Mensajes" at bounding box center [757, 363] width 56 height 20
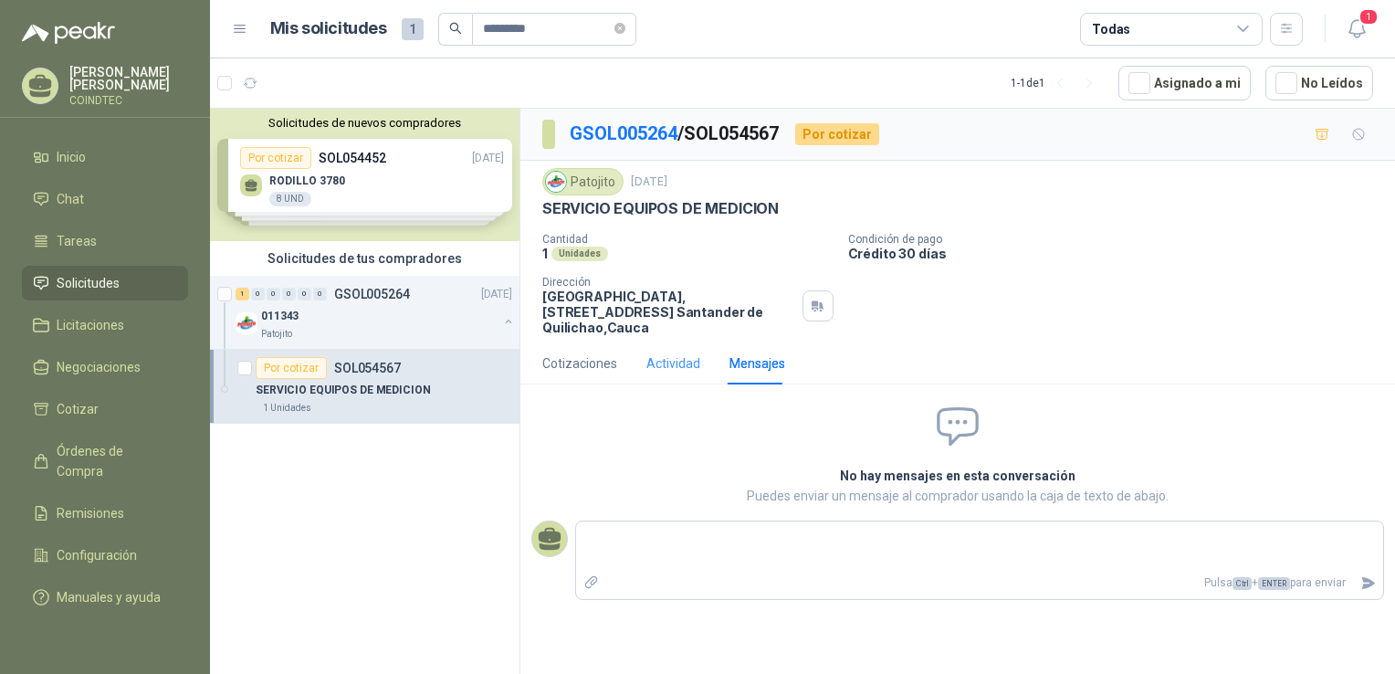
click at [694, 351] on div "Actividad" at bounding box center [673, 363] width 54 height 42
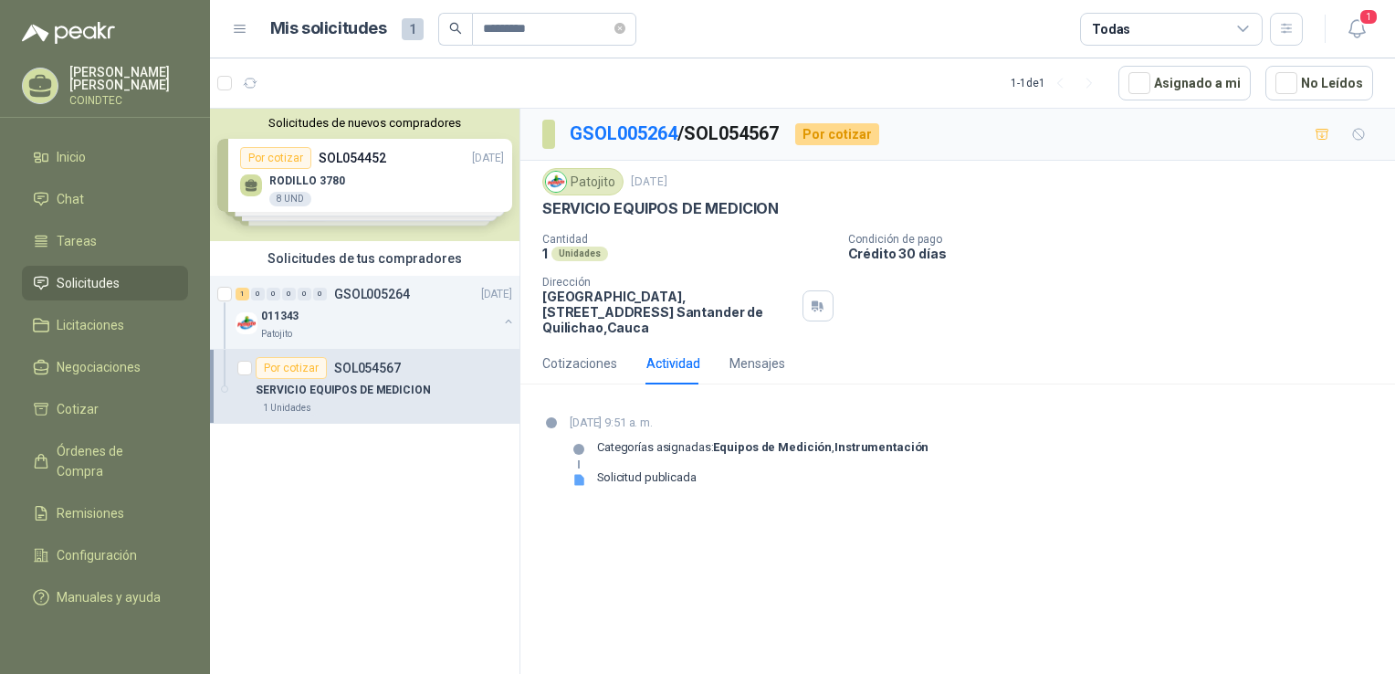
click at [814, 449] on strong "Equipos de Medición" at bounding box center [772, 447] width 119 height 14
click at [600, 356] on div "Cotizaciones" at bounding box center [579, 363] width 75 height 20
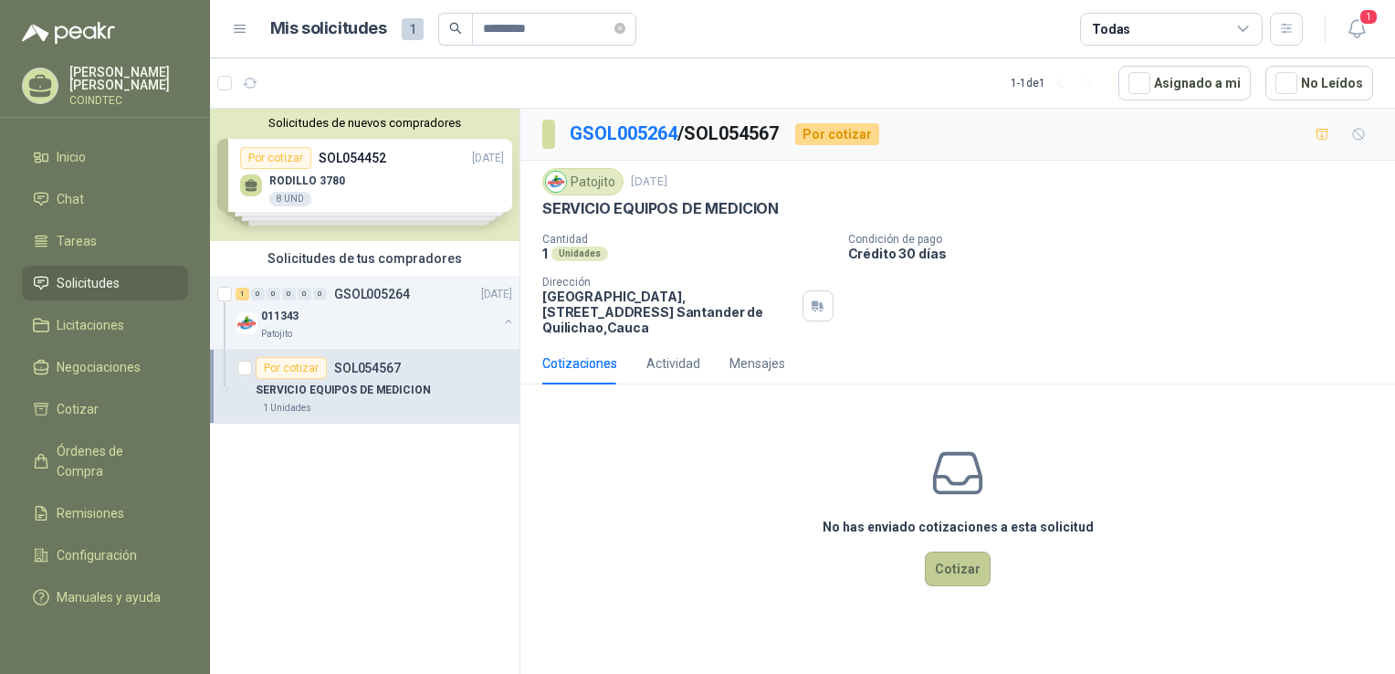
click at [968, 560] on button "Cotizar" at bounding box center [958, 568] width 66 height 35
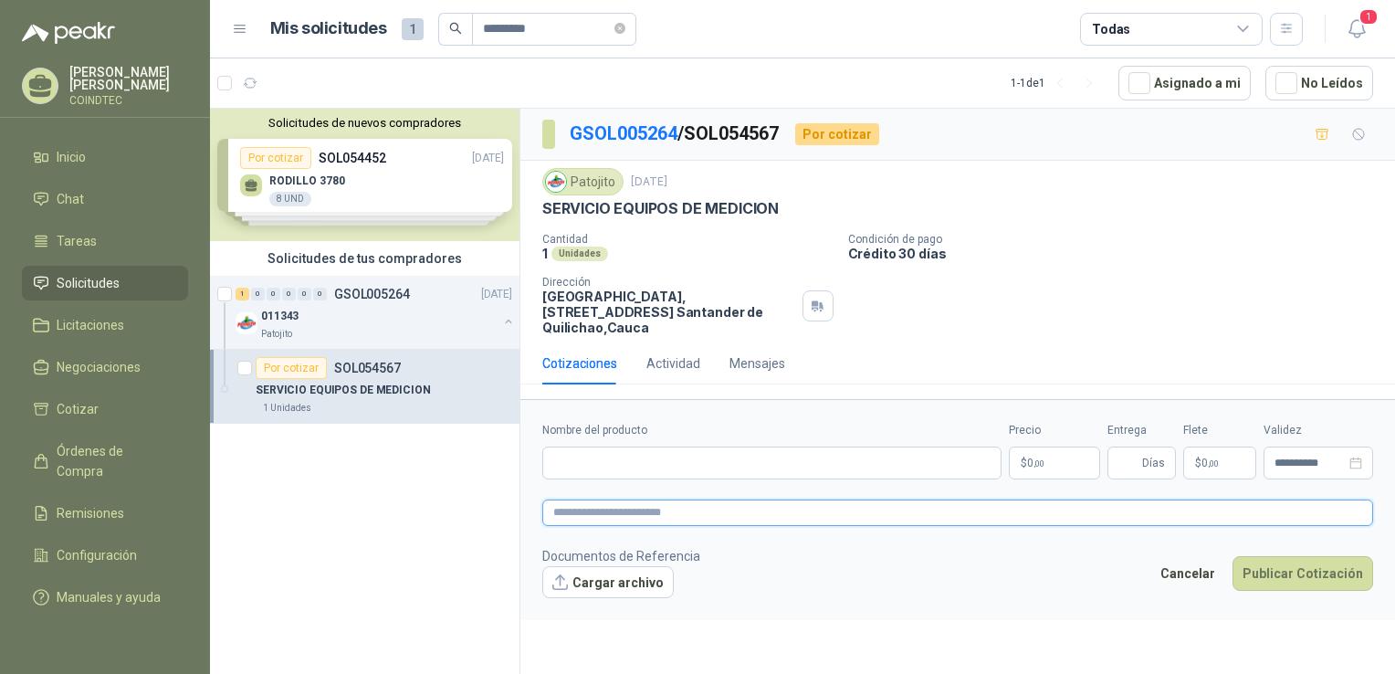
click at [814, 500] on textarea at bounding box center [957, 512] width 831 height 26
click at [811, 464] on input "Nombre del producto" at bounding box center [771, 462] width 459 height 33
